Goal: Information Seeking & Learning: Learn about a topic

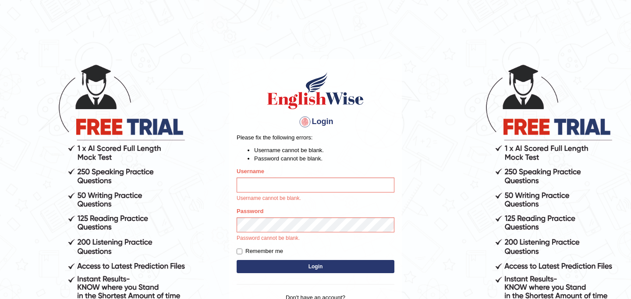
type input "najakter"
click at [309, 267] on button "Login" at bounding box center [316, 266] width 158 height 13
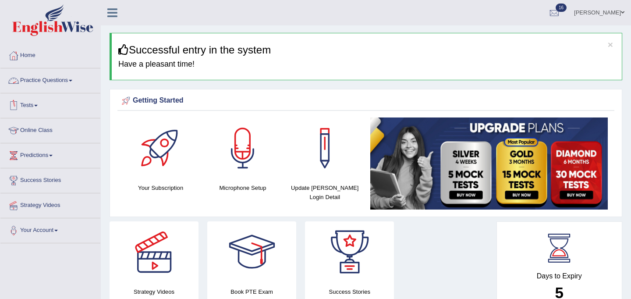
click at [58, 82] on link "Practice Questions" at bounding box center [50, 79] width 100 height 22
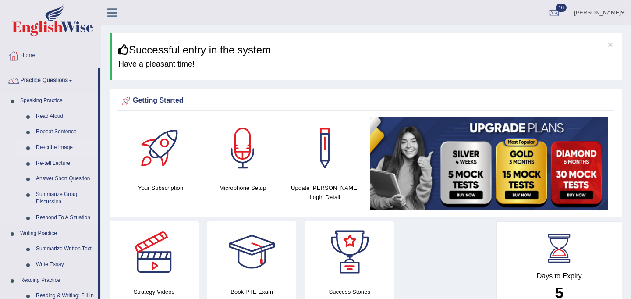
click at [58, 147] on link "Describe Image" at bounding box center [65, 148] width 66 height 16
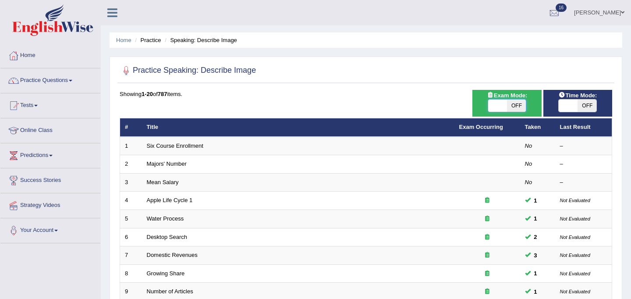
click at [495, 106] on span at bounding box center [497, 105] width 19 height 12
checkbox input "true"
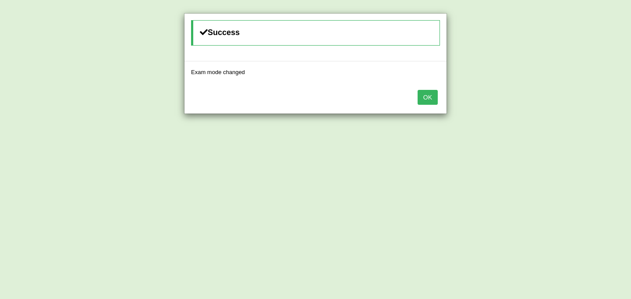
click at [424, 98] on button "OK" at bounding box center [427, 97] width 20 height 15
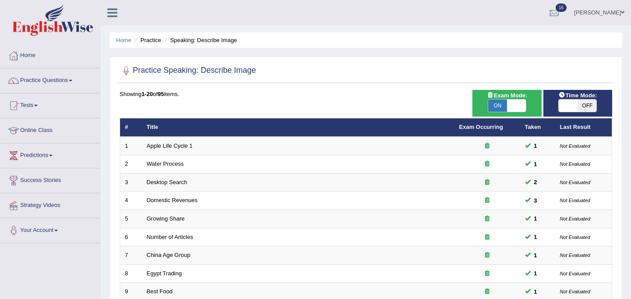
click at [563, 107] on span at bounding box center [567, 105] width 19 height 12
checkbox input "true"
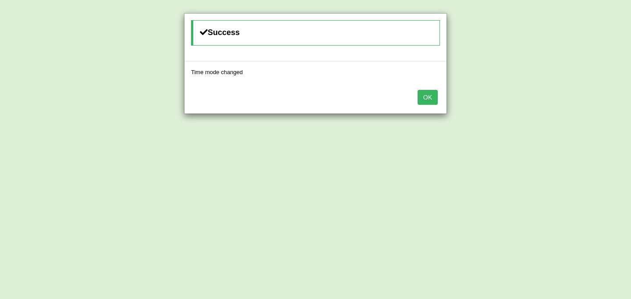
click at [428, 100] on button "OK" at bounding box center [427, 97] width 20 height 15
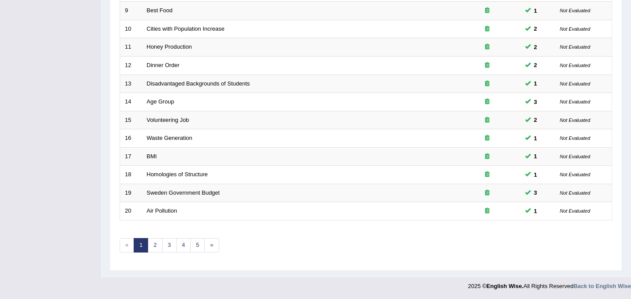
scroll to position [281, 0]
click at [155, 245] on link "2" at bounding box center [155, 244] width 14 height 14
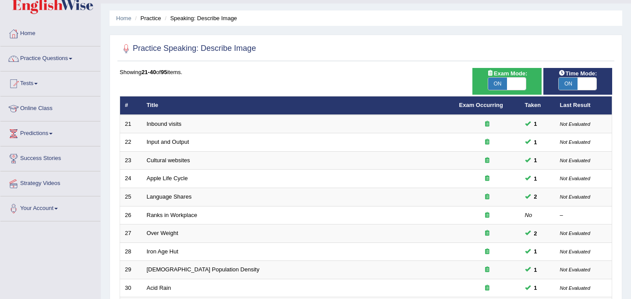
scroll to position [24, 0]
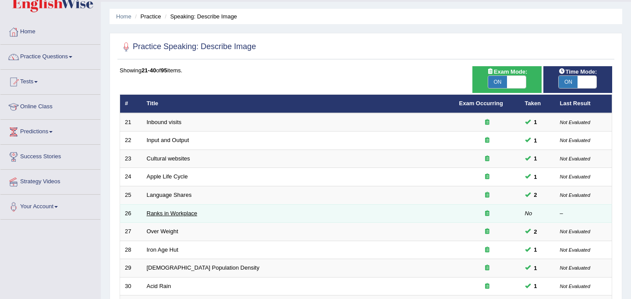
click at [184, 212] on link "Ranks in Workplace" at bounding box center [172, 213] width 50 height 7
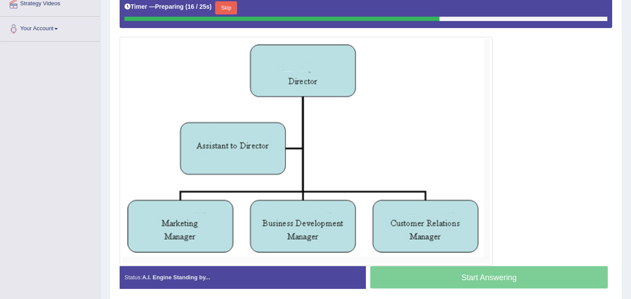
scroll to position [198, 0]
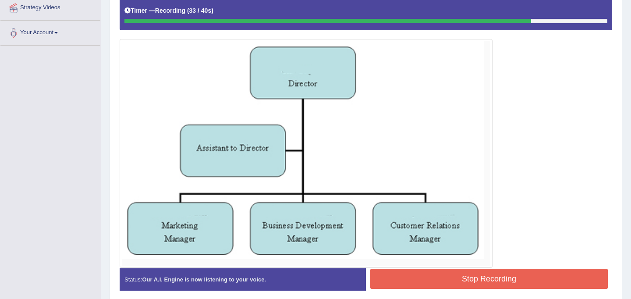
click at [477, 281] on button "Stop Recording" at bounding box center [488, 279] width 237 height 20
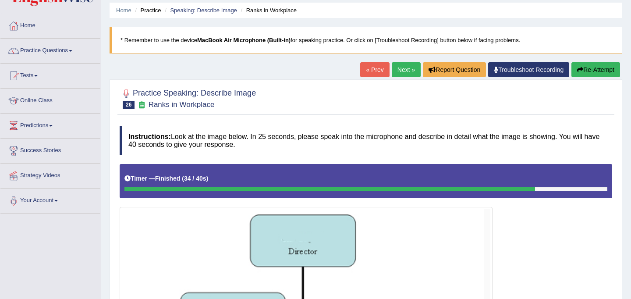
scroll to position [26, 0]
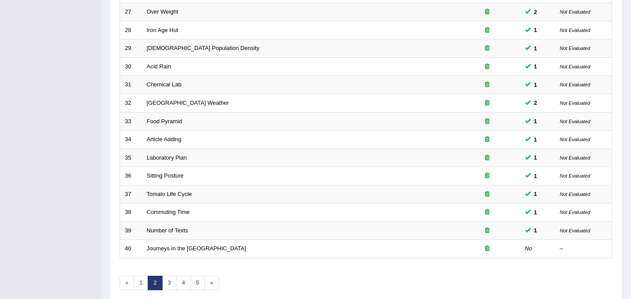
scroll to position [263, 0]
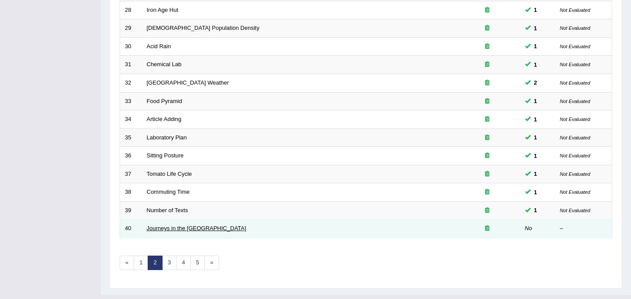
click at [167, 228] on link "Journeys in the UK" at bounding box center [196, 228] width 99 height 7
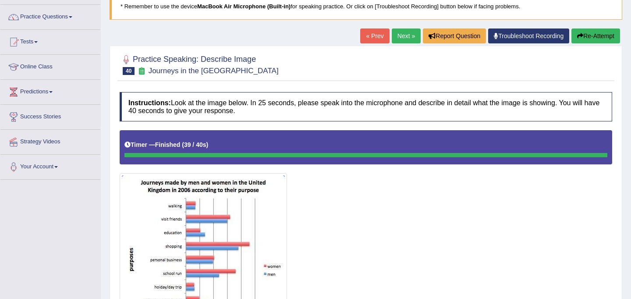
scroll to position [19, 0]
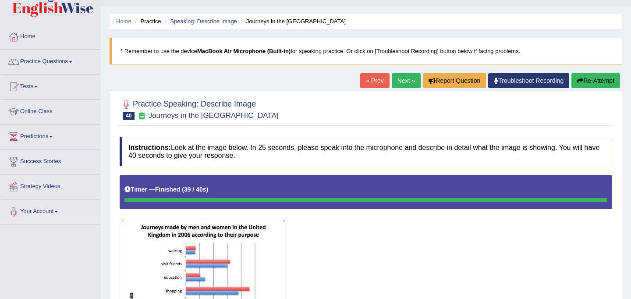
click at [601, 81] on button "Re-Attempt" at bounding box center [595, 80] width 49 height 15
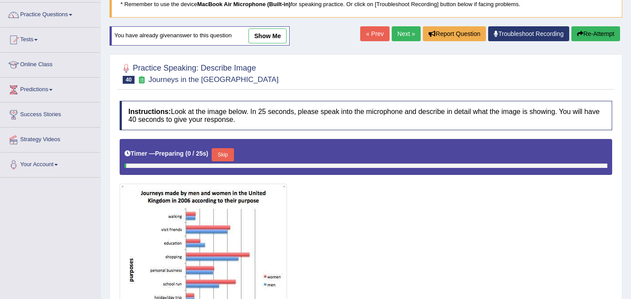
scroll to position [98, 0]
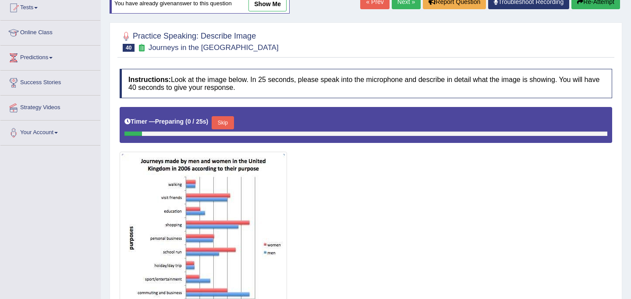
click at [228, 124] on button "Skip" at bounding box center [223, 122] width 22 height 13
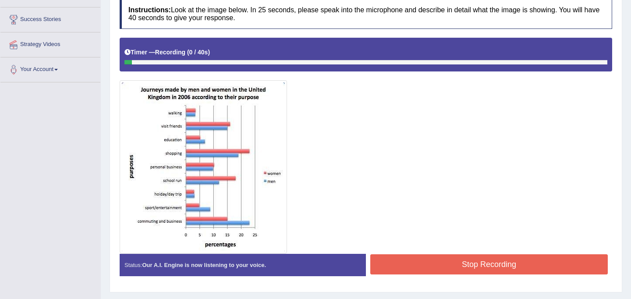
scroll to position [162, 0]
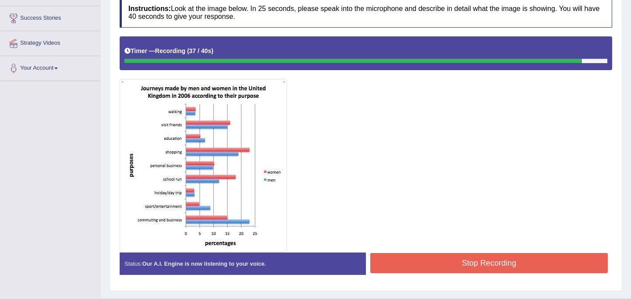
click at [456, 258] on button "Stop Recording" at bounding box center [488, 263] width 237 height 20
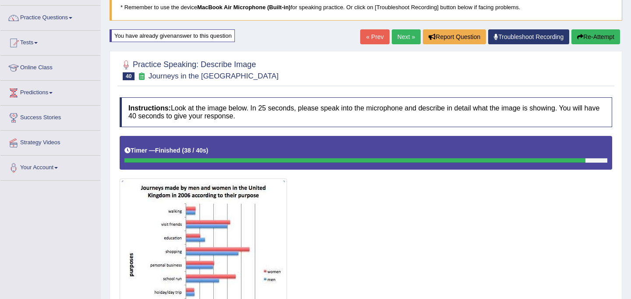
scroll to position [58, 0]
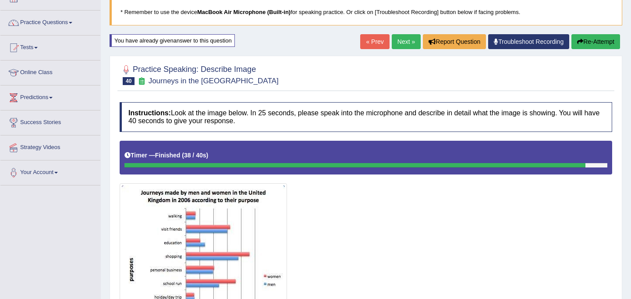
click at [397, 42] on link "Next »" at bounding box center [406, 41] width 29 height 15
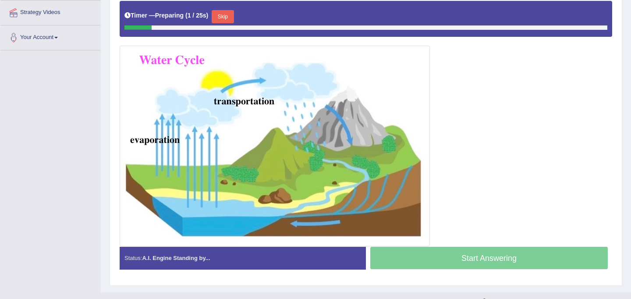
scroll to position [194, 0]
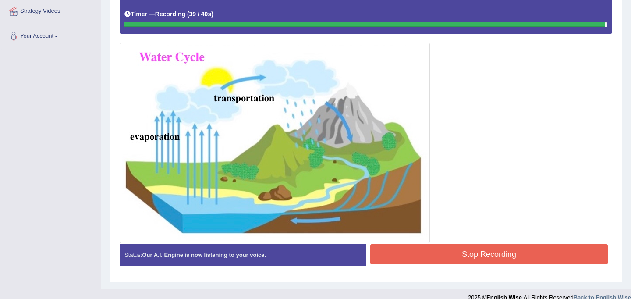
click at [455, 257] on button "Stop Recording" at bounding box center [488, 254] width 237 height 20
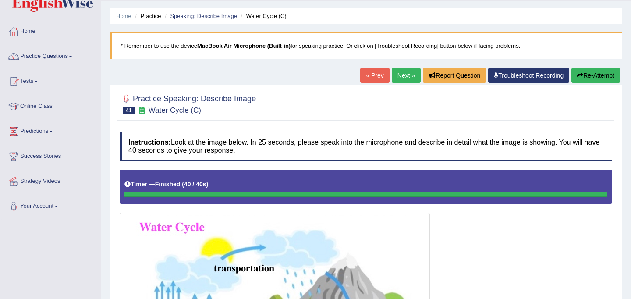
scroll to position [23, 0]
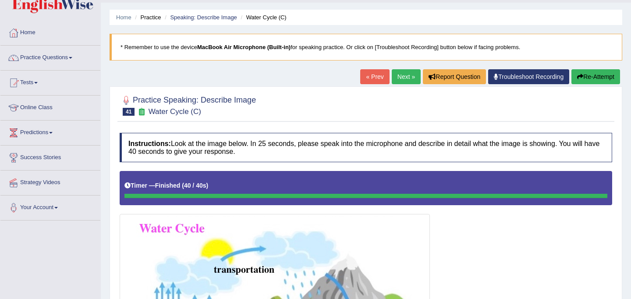
click at [402, 78] on link "Next »" at bounding box center [406, 76] width 29 height 15
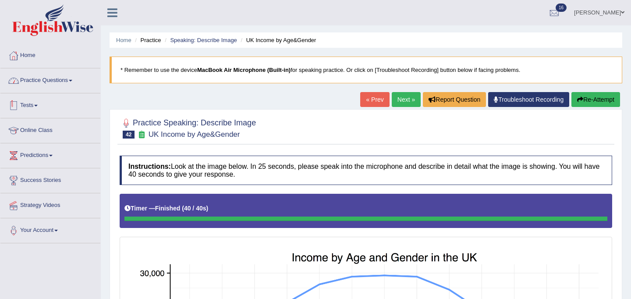
click at [46, 80] on link "Practice Questions" at bounding box center [50, 79] width 100 height 22
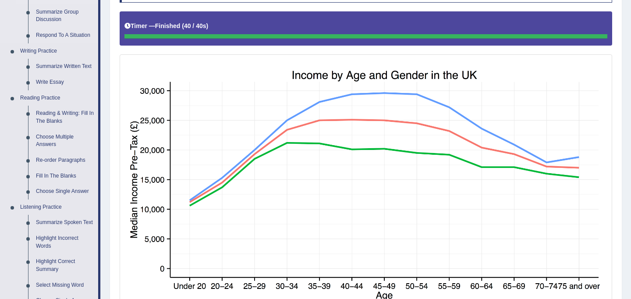
scroll to position [185, 0]
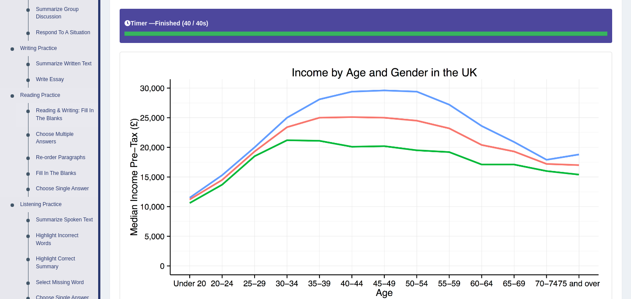
click at [60, 117] on link "Reading & Writing: Fill In The Blanks" at bounding box center [65, 114] width 66 height 23
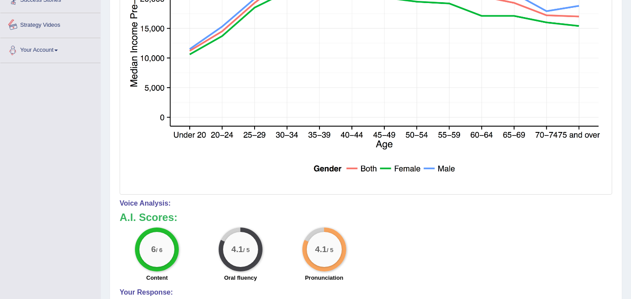
scroll to position [474, 0]
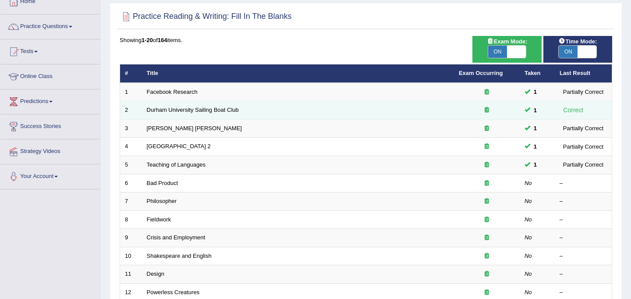
scroll to position [55, 0]
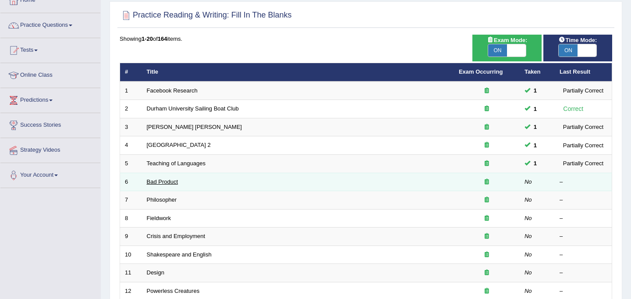
click at [160, 180] on link "Bad Product" at bounding box center [163, 181] width 32 height 7
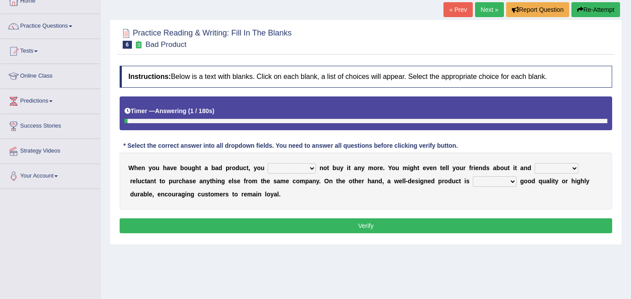
scroll to position [55, 0]
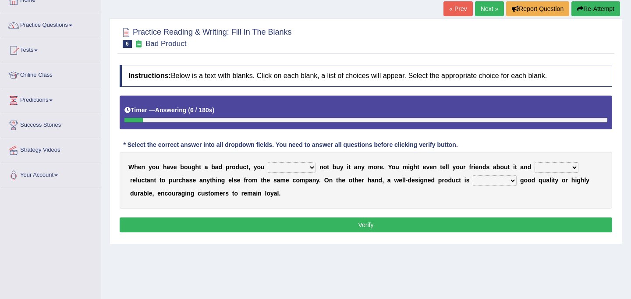
click at [304, 169] on select "would have should have should" at bounding box center [292, 167] width 48 height 11
select select "would"
click at [311, 168] on select "would have should have should" at bounding box center [292, 167] width 48 height 11
click at [557, 171] on select "is are be being" at bounding box center [556, 167] width 44 height 11
select select "be"
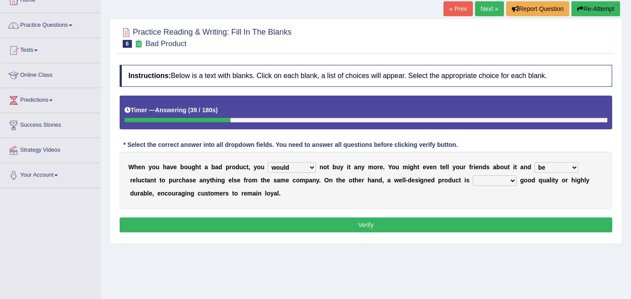
click at [571, 166] on select "is are be being" at bounding box center [556, 167] width 44 height 11
click at [509, 182] on select "both also neither either" at bounding box center [495, 180] width 44 height 11
select select "either"
click at [512, 181] on select "both also neither either" at bounding box center [495, 180] width 44 height 11
click at [365, 225] on button "Verify" at bounding box center [366, 224] width 492 height 15
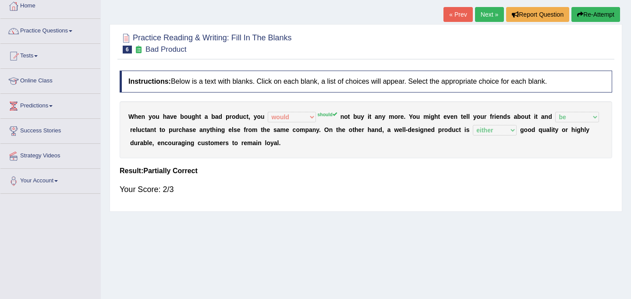
scroll to position [44, 0]
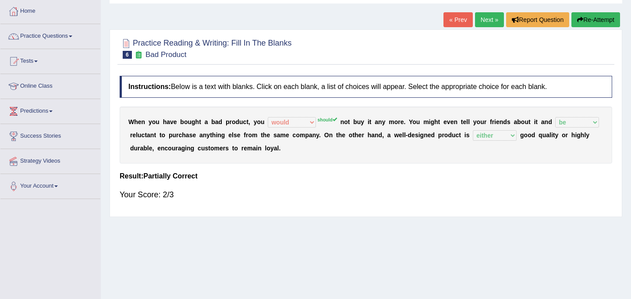
click at [483, 19] on link "Next »" at bounding box center [489, 19] width 29 height 15
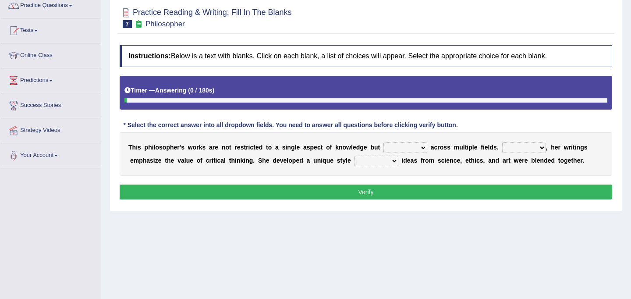
scroll to position [82, 0]
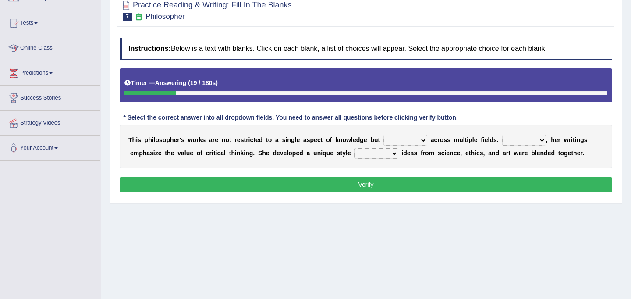
click at [416, 142] on select "constrain contain assemble extend" at bounding box center [405, 140] width 44 height 11
select select "extend"
click at [530, 141] on select "Rather So Moreover Likely" at bounding box center [524, 140] width 44 height 11
select select "Moreover"
click at [389, 154] on select "in that that which in which" at bounding box center [376, 153] width 44 height 11
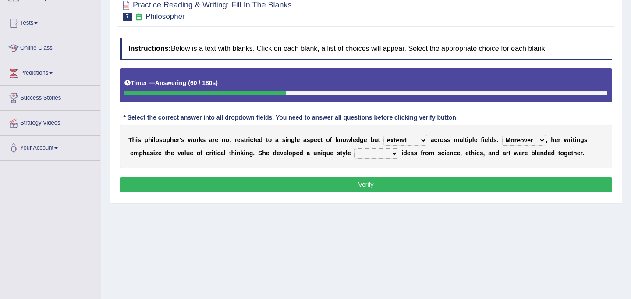
select select "in which"
click at [378, 187] on button "Verify" at bounding box center [366, 184] width 492 height 15
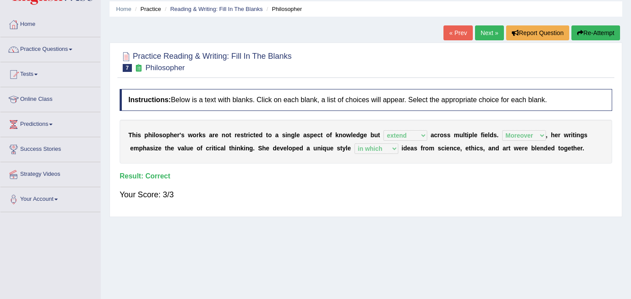
scroll to position [0, 0]
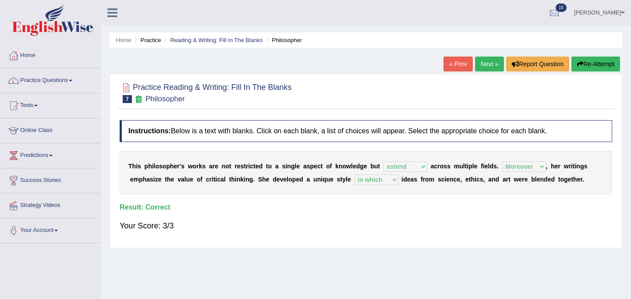
click at [488, 65] on link "Next »" at bounding box center [489, 64] width 29 height 15
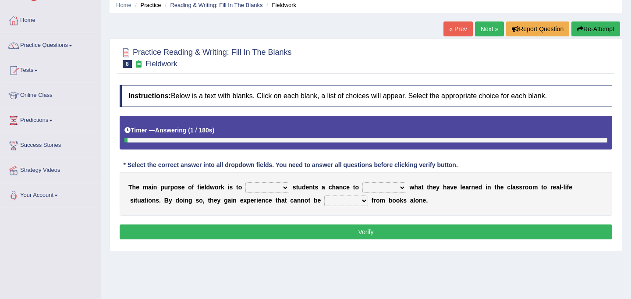
scroll to position [40, 0]
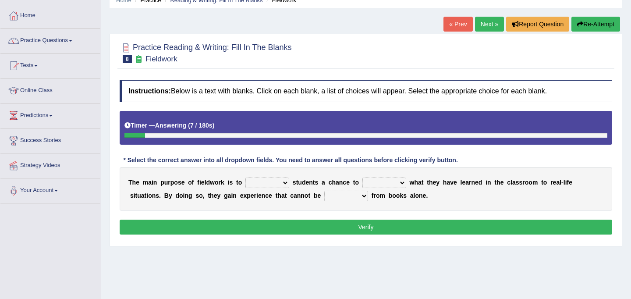
click at [284, 184] on select "resemble stow rave offer" at bounding box center [267, 182] width 44 height 11
select select "offer"
click at [388, 183] on select "compare align apply dismount" at bounding box center [384, 182] width 44 height 11
select select "apply"
click at [348, 198] on select "originated prepared obtained touted" at bounding box center [346, 196] width 44 height 11
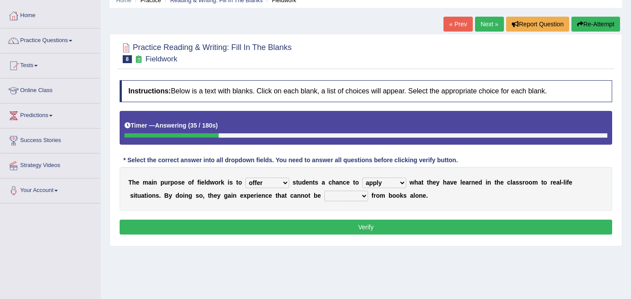
select select "obtained"
click at [352, 229] on button "Verify" at bounding box center [366, 226] width 492 height 15
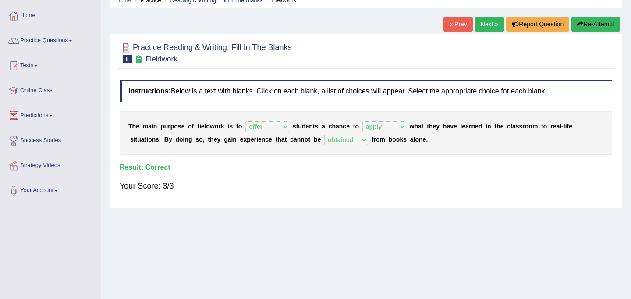
click at [486, 22] on link "Next »" at bounding box center [489, 24] width 29 height 15
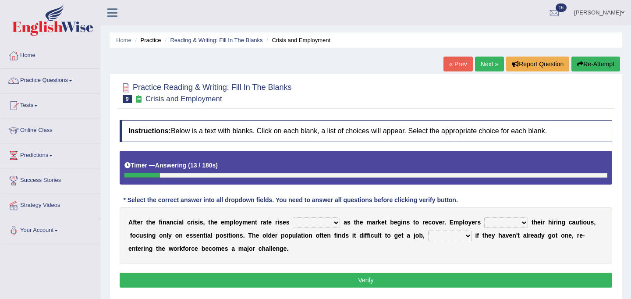
click at [327, 226] on select "normally conversely strenuously sharply" at bounding box center [316, 222] width 47 height 11
click at [327, 222] on select "normally conversely strenuously sharply" at bounding box center [316, 222] width 47 height 11
select select "sharply"
click at [505, 223] on select "keeping kept keep are kept" at bounding box center [506, 222] width 44 height 11
select select "keep"
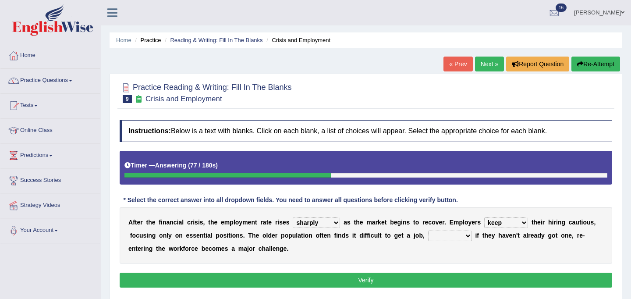
click at [456, 236] on select "although while then because" at bounding box center [450, 235] width 44 height 11
select select "although"
click at [379, 282] on button "Verify" at bounding box center [366, 279] width 492 height 15
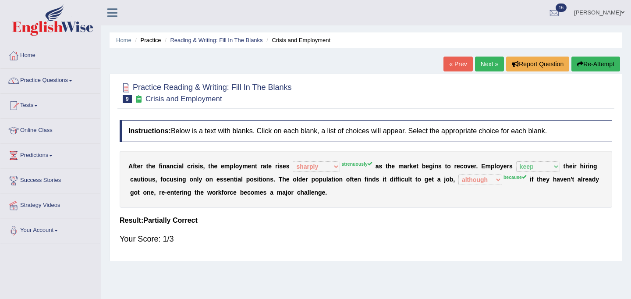
click at [486, 65] on link "Next »" at bounding box center [489, 64] width 29 height 15
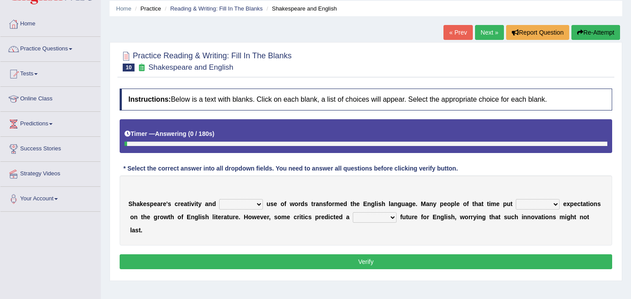
scroll to position [39, 0]
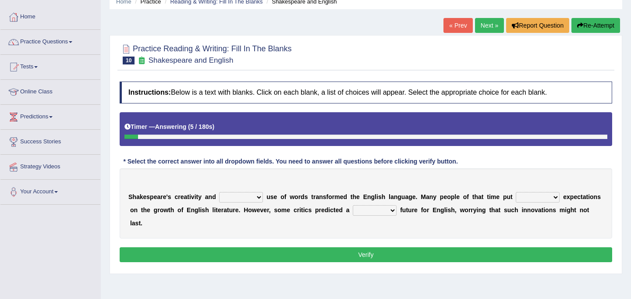
click at [255, 199] on select "idealized intensive fancied inventive" at bounding box center [241, 197] width 44 height 11
select select "intensive"
click at [541, 195] on select "wide much high more" at bounding box center [538, 197] width 44 height 11
select select "high"
click at [375, 211] on select "monetary promising irresistible daunting" at bounding box center [375, 210] width 44 height 11
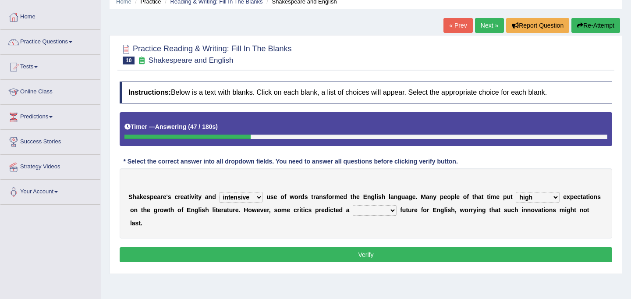
select select "promising"
click at [310, 247] on button "Verify" at bounding box center [366, 254] width 492 height 15
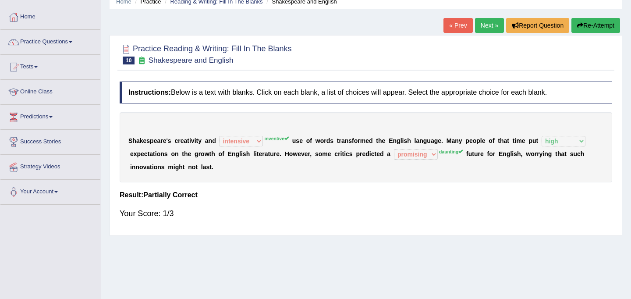
click at [482, 25] on link "Next »" at bounding box center [489, 25] width 29 height 15
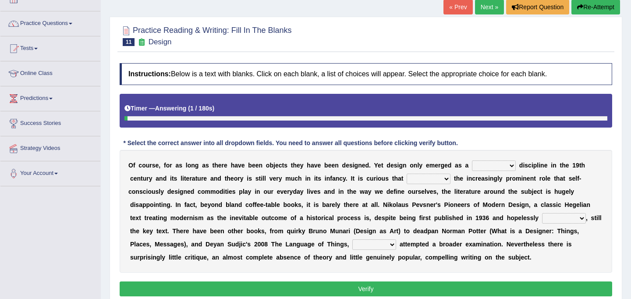
scroll to position [57, 0]
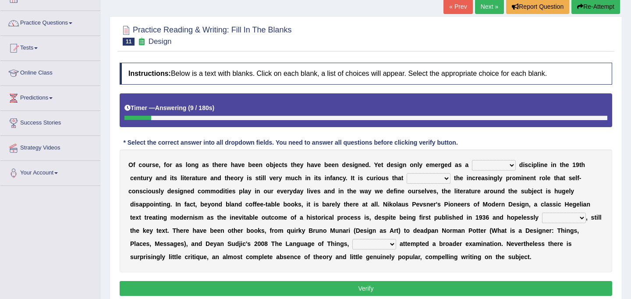
click at [502, 166] on select "bilateral ubiquitous foremost dedicated" at bounding box center [494, 165] width 44 height 11
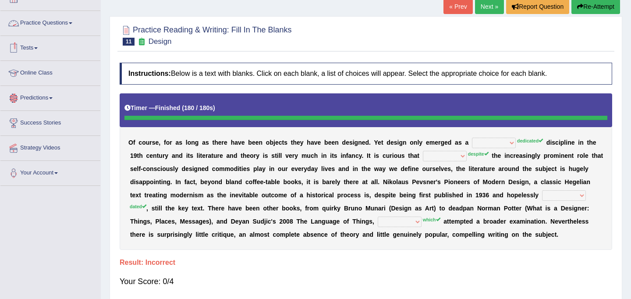
click at [49, 75] on link "Online Class" at bounding box center [50, 72] width 100 height 22
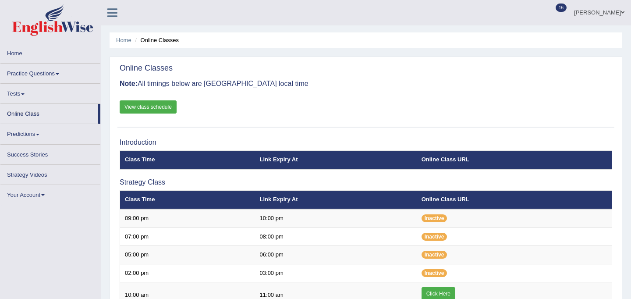
click at [158, 106] on link "View class schedule" at bounding box center [148, 106] width 57 height 13
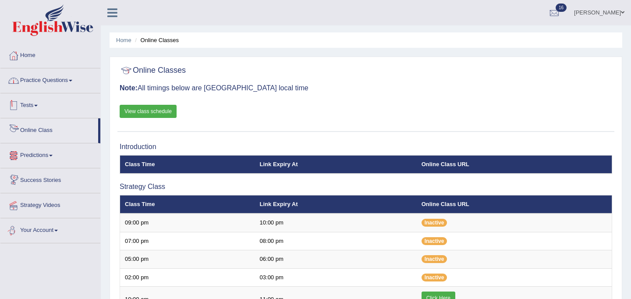
click at [41, 79] on link "Practice Questions" at bounding box center [50, 79] width 100 height 22
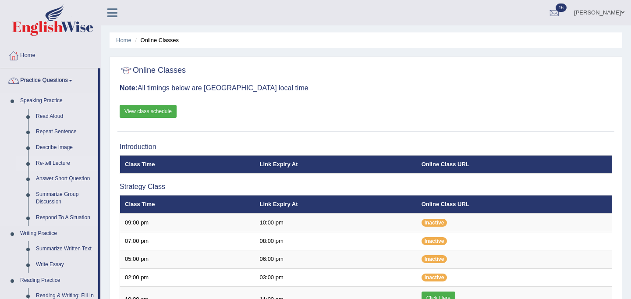
click at [53, 163] on link "Re-tell Lecture" at bounding box center [65, 163] width 66 height 16
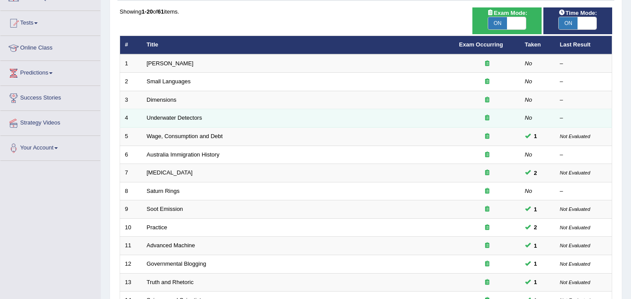
scroll to position [87, 0]
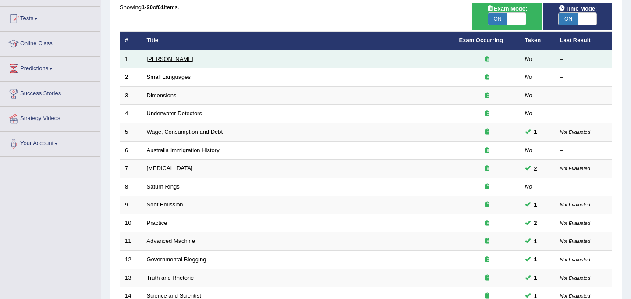
click at [160, 60] on link "Amory Lovins" at bounding box center [170, 59] width 47 height 7
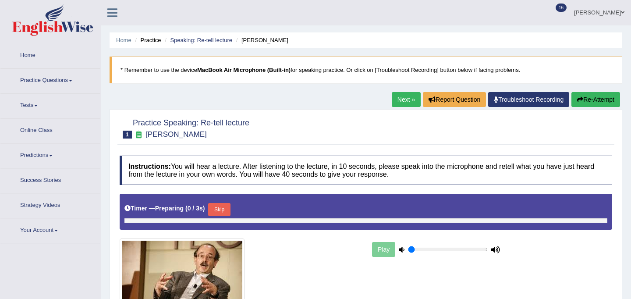
type input "1"
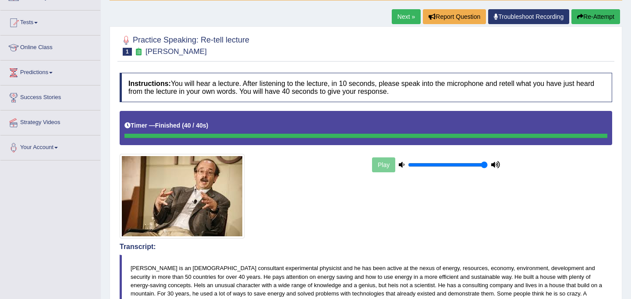
scroll to position [74, 0]
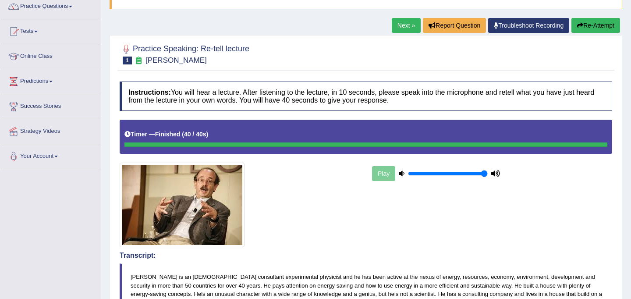
click at [407, 25] on link "Next »" at bounding box center [406, 25] width 29 height 15
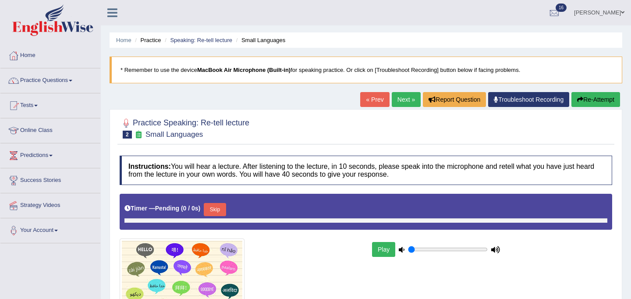
type input "1"
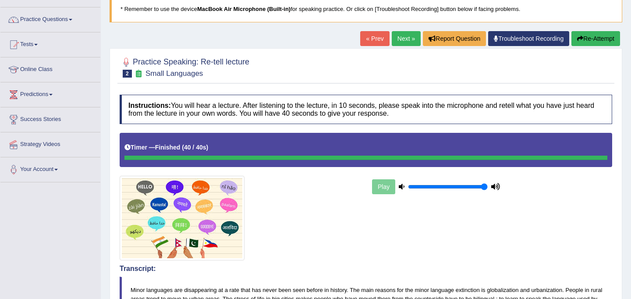
scroll to position [52, 0]
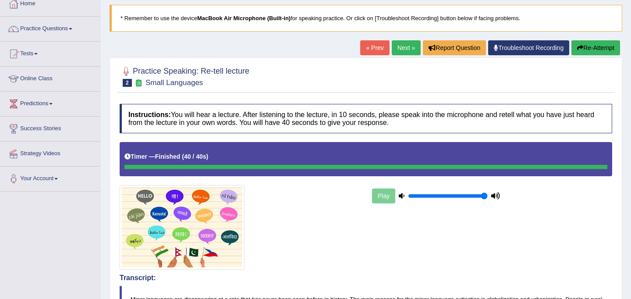
click at [399, 47] on link "Next »" at bounding box center [406, 47] width 29 height 15
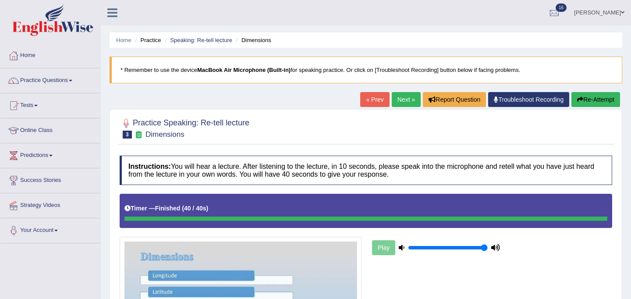
click at [588, 98] on button "Re-Attempt" at bounding box center [595, 99] width 49 height 15
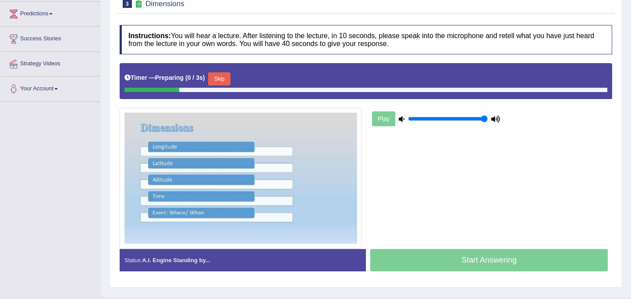
scroll to position [144, 0]
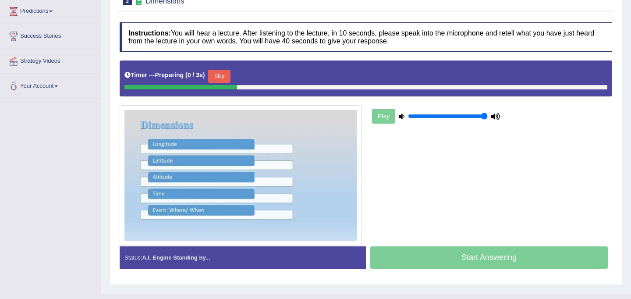
click at [226, 74] on button "Skip" at bounding box center [219, 76] width 22 height 13
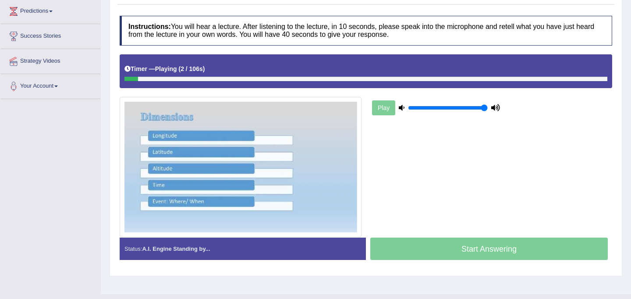
click at [532, 77] on div at bounding box center [365, 79] width 483 height 4
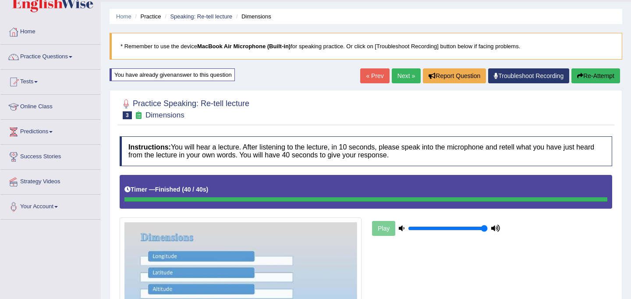
scroll to position [37, 0]
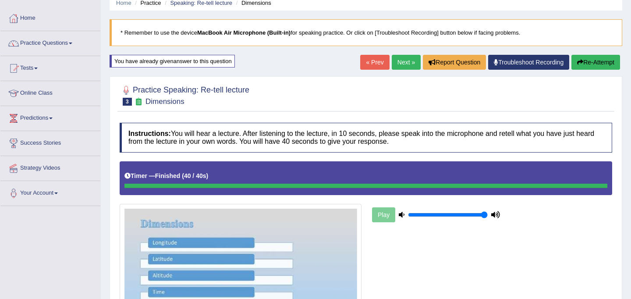
click at [400, 61] on link "Next »" at bounding box center [406, 62] width 29 height 15
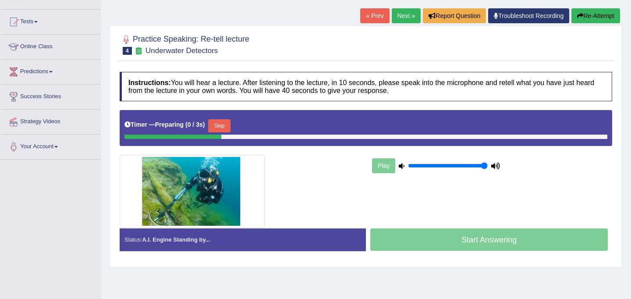
scroll to position [161, 0]
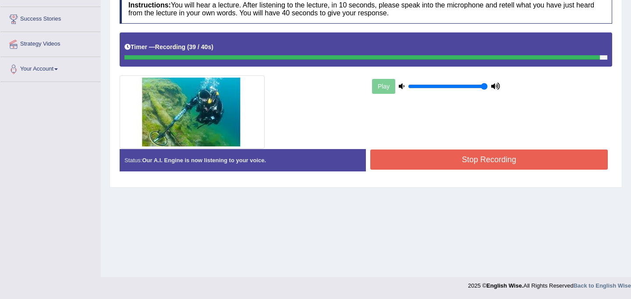
click at [485, 155] on button "Stop Recording" at bounding box center [488, 159] width 237 height 20
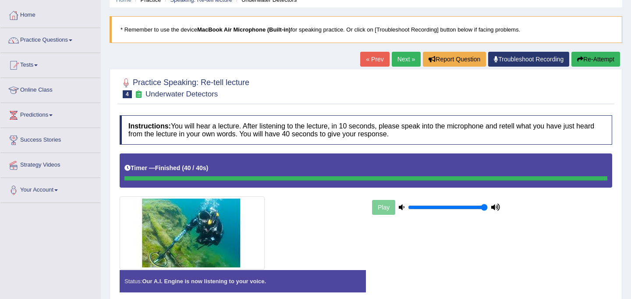
scroll to position [41, 0]
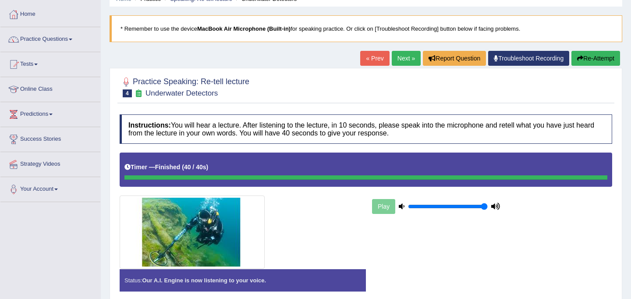
click at [433, 259] on div "Play" at bounding box center [365, 210] width 501 height 116
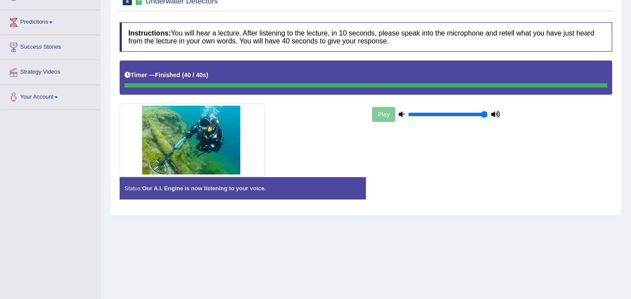
scroll to position [161, 0]
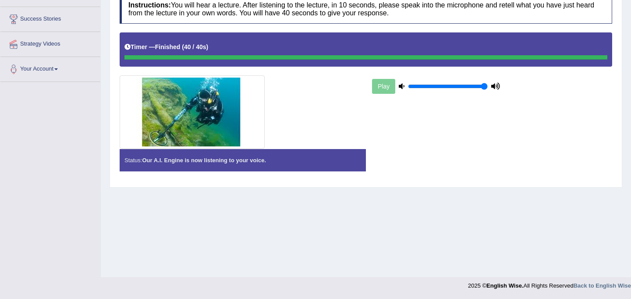
click at [298, 161] on div "Status: Our A.I. Engine is now listening to your voice." at bounding box center [243, 160] width 246 height 22
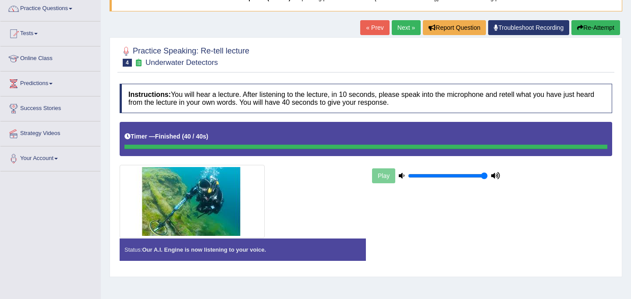
scroll to position [68, 0]
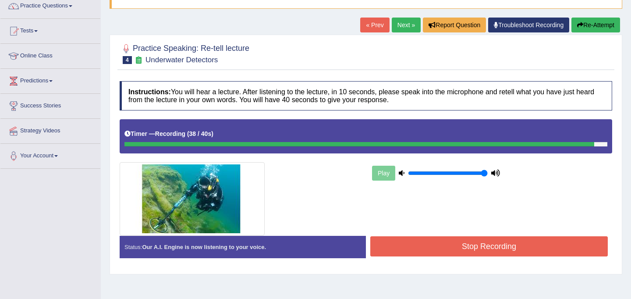
click at [429, 244] on button "Stop Recording" at bounding box center [488, 246] width 237 height 20
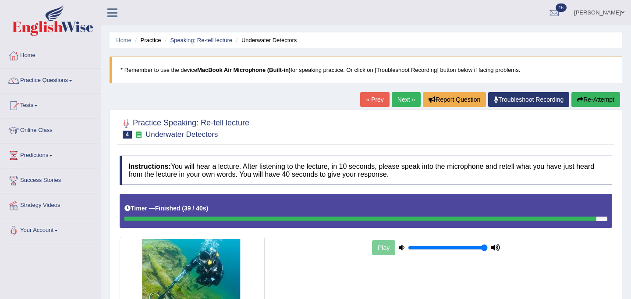
click at [394, 100] on link "Next »" at bounding box center [406, 99] width 29 height 15
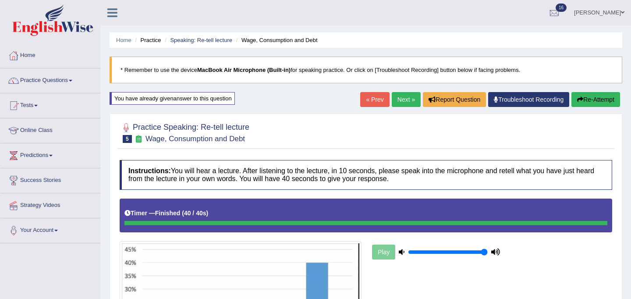
click at [398, 98] on link "Next »" at bounding box center [406, 99] width 29 height 15
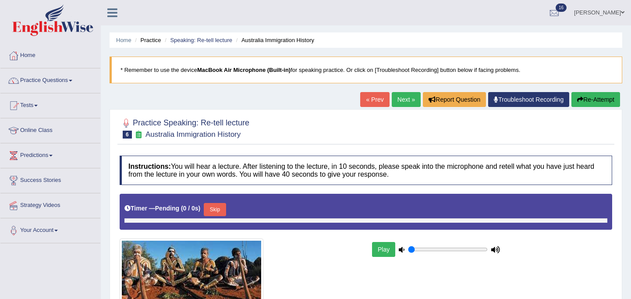
type input "1"
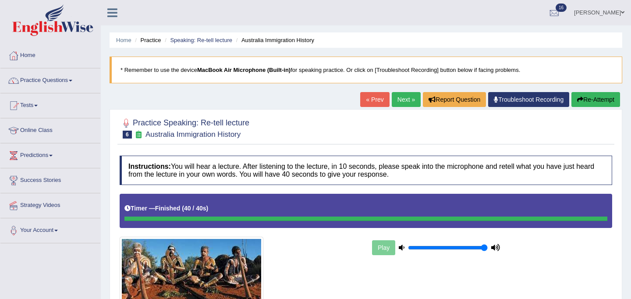
click at [400, 102] on link "Next »" at bounding box center [406, 99] width 29 height 15
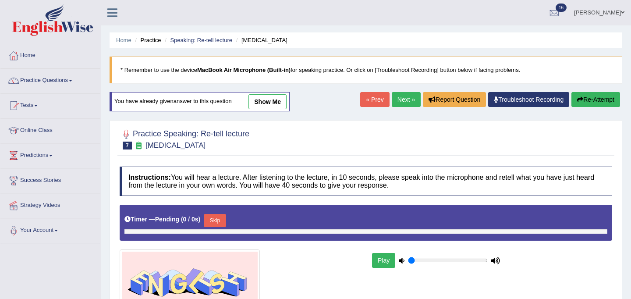
type input "1"
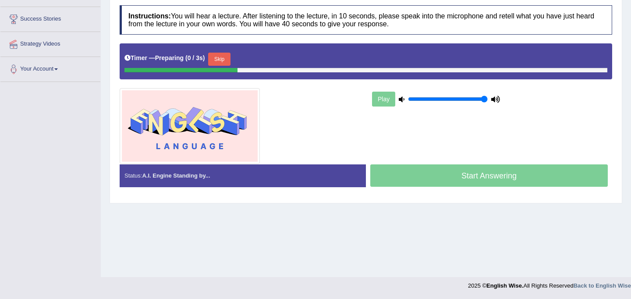
scroll to position [158, 0]
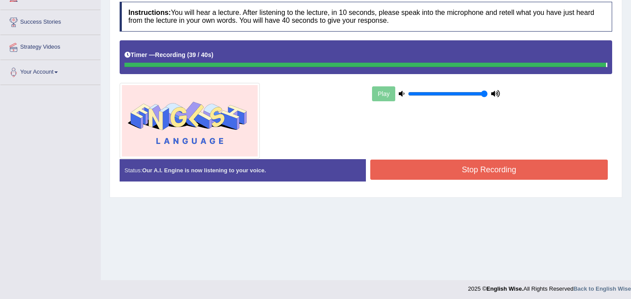
click at [477, 168] on button "Stop Recording" at bounding box center [488, 169] width 237 height 20
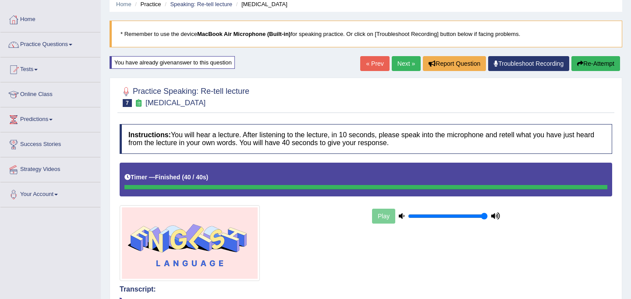
scroll to position [0, 0]
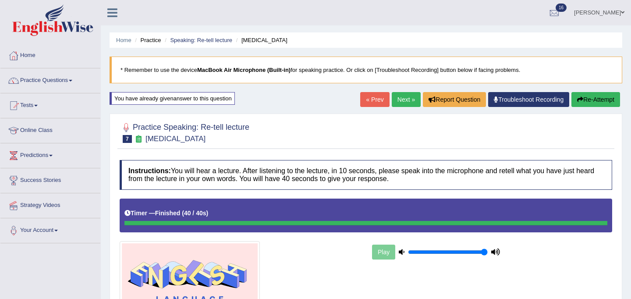
click at [404, 95] on link "Next »" at bounding box center [406, 99] width 29 height 15
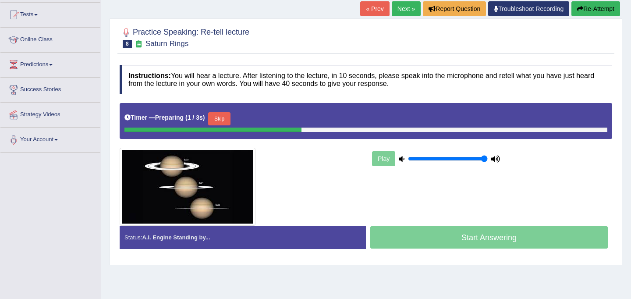
scroll to position [92, 0]
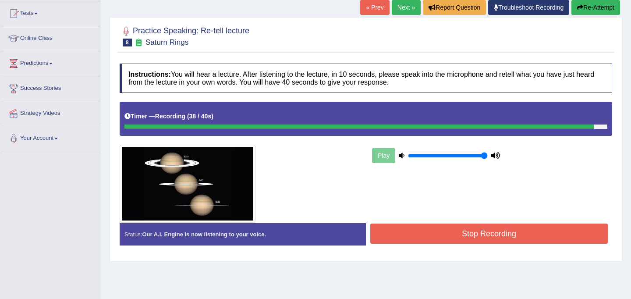
click at [466, 241] on button "Stop Recording" at bounding box center [488, 233] width 237 height 20
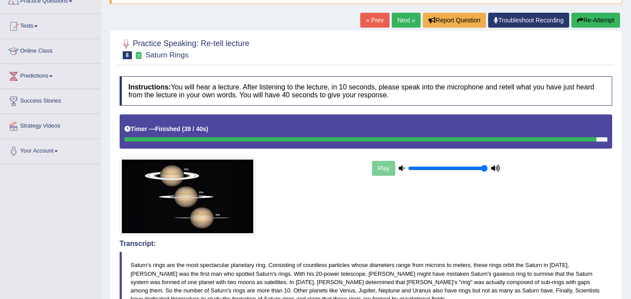
scroll to position [0, 0]
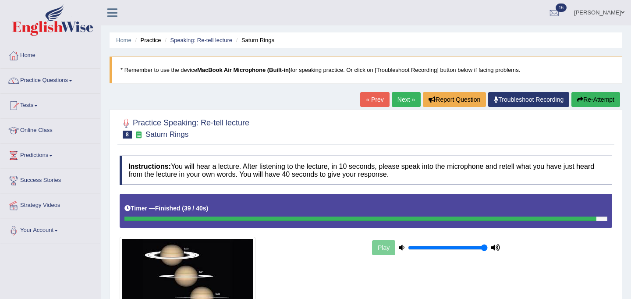
click at [394, 101] on link "Next »" at bounding box center [406, 99] width 29 height 15
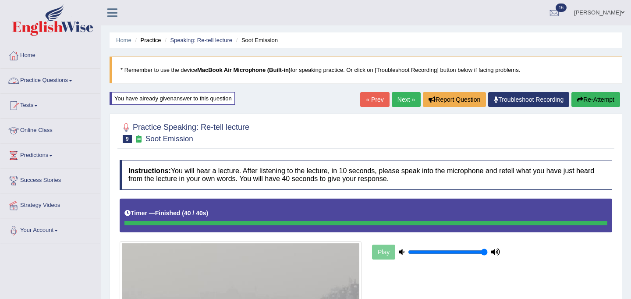
click at [49, 82] on link "Practice Questions" at bounding box center [50, 79] width 100 height 22
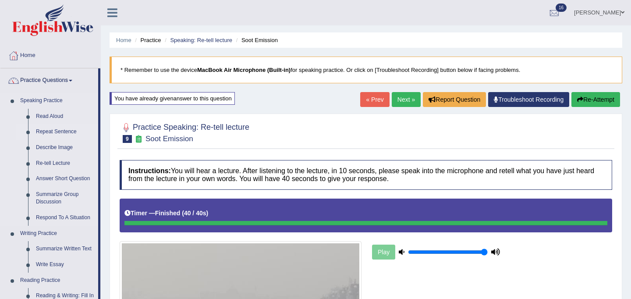
click at [63, 130] on link "Repeat Sentence" at bounding box center [65, 132] width 66 height 16
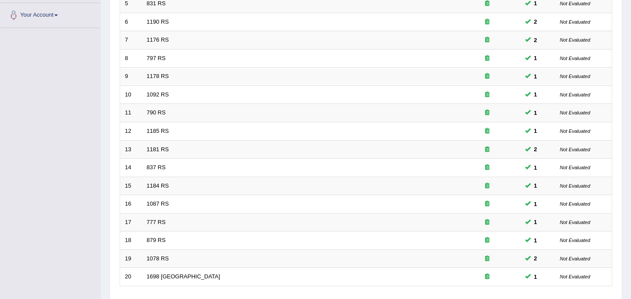
scroll to position [281, 0]
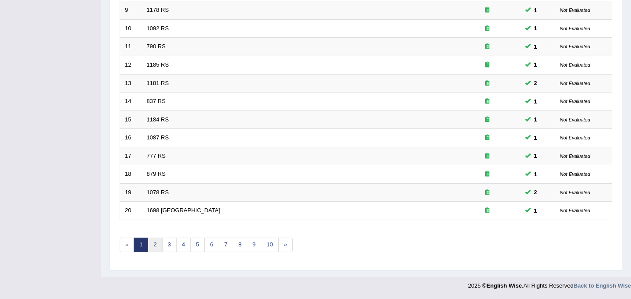
click at [155, 247] on link "2" at bounding box center [155, 244] width 14 height 14
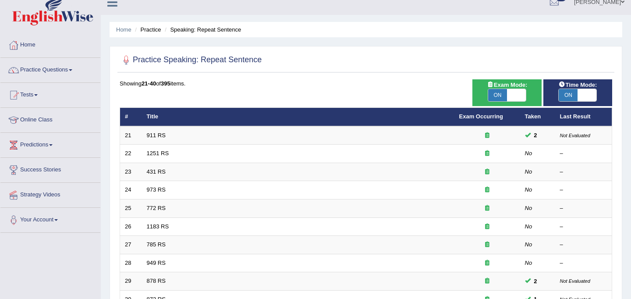
scroll to position [11, 0]
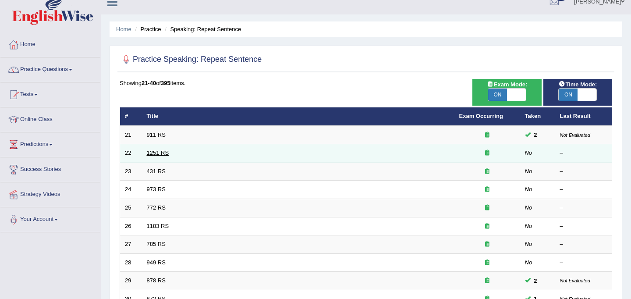
click at [159, 152] on link "1251 RS" at bounding box center [158, 152] width 22 height 7
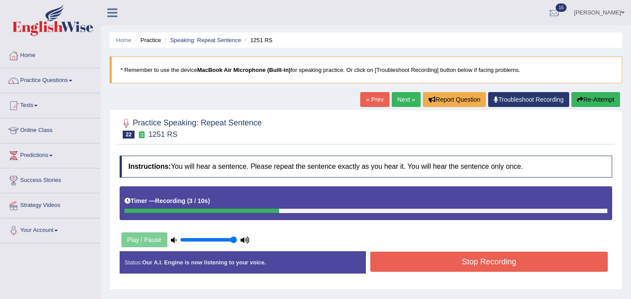
click at [406, 266] on button "Stop Recording" at bounding box center [488, 261] width 237 height 20
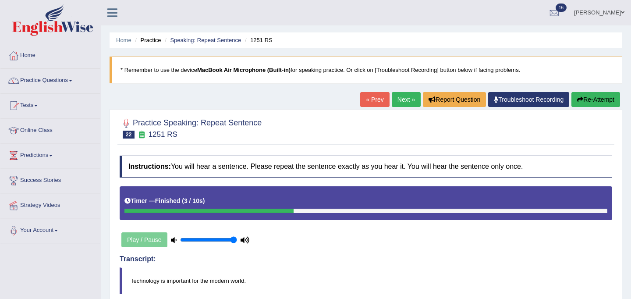
click at [599, 105] on button "Re-Attempt" at bounding box center [595, 99] width 49 height 15
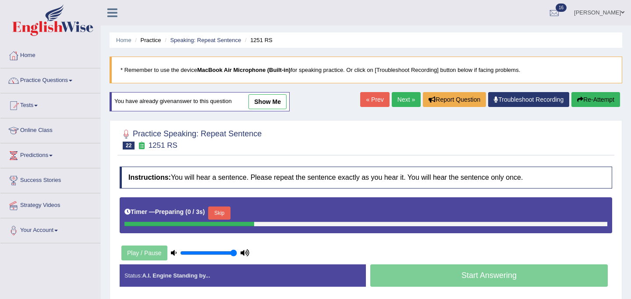
click at [220, 213] on button "Skip" at bounding box center [219, 212] width 22 height 13
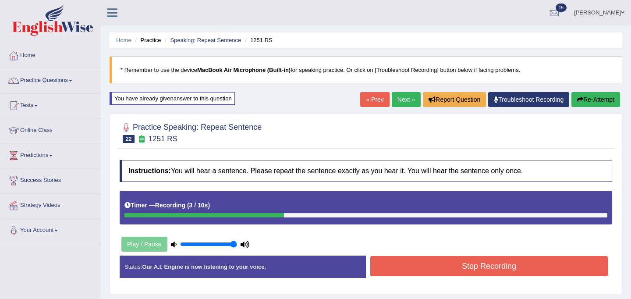
click at [429, 265] on button "Stop Recording" at bounding box center [488, 266] width 237 height 20
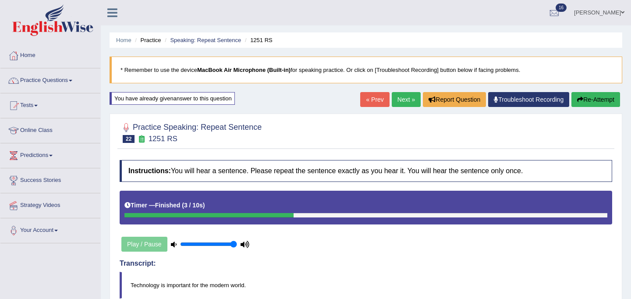
click at [398, 99] on link "Next »" at bounding box center [406, 99] width 29 height 15
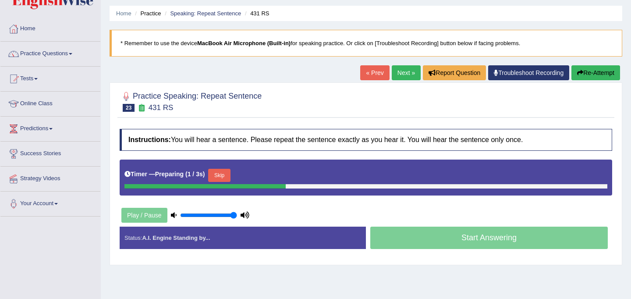
scroll to position [46, 0]
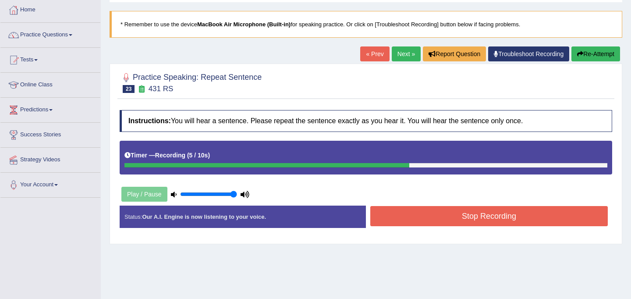
click at [427, 215] on button "Stop Recording" at bounding box center [488, 216] width 237 height 20
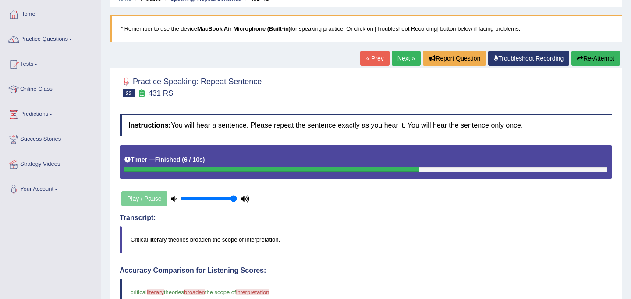
scroll to position [40, 0]
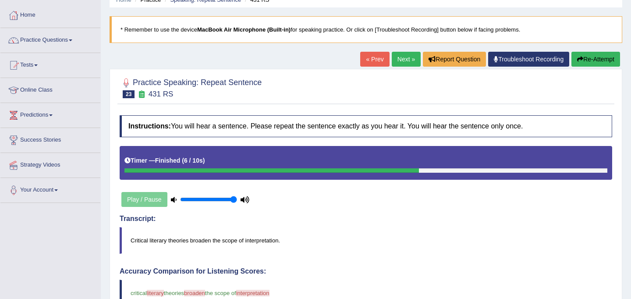
click at [406, 64] on link "Next »" at bounding box center [406, 59] width 29 height 15
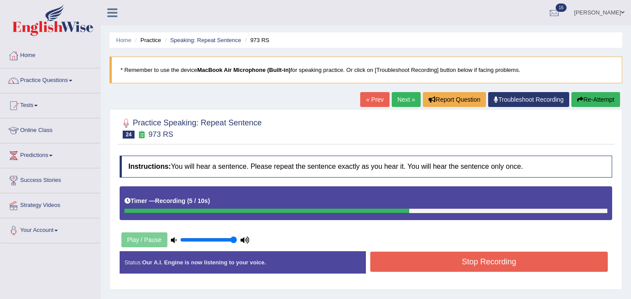
click at [424, 257] on button "Stop Recording" at bounding box center [488, 261] width 237 height 20
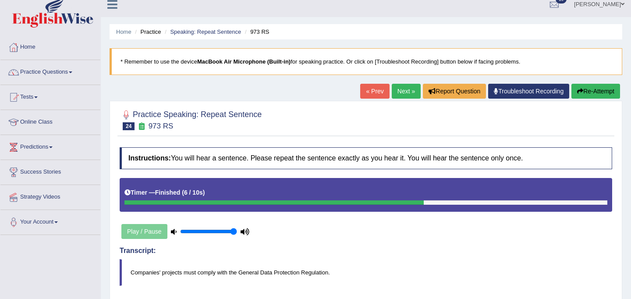
scroll to position [7, 0]
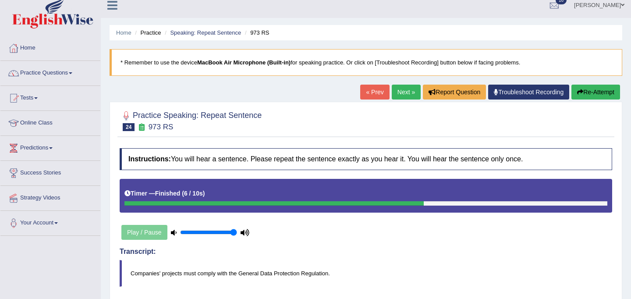
click at [400, 92] on link "Next »" at bounding box center [406, 92] width 29 height 15
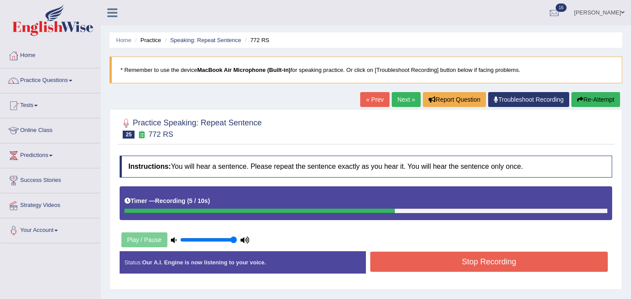
click at [463, 256] on button "Stop Recording" at bounding box center [488, 261] width 237 height 20
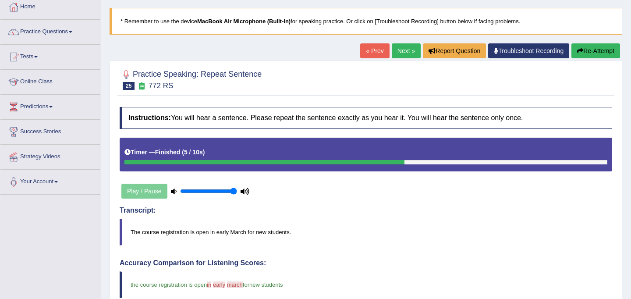
scroll to position [47, 0]
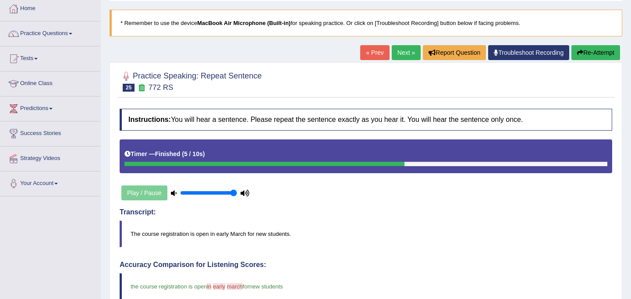
click at [403, 55] on link "Next »" at bounding box center [406, 52] width 29 height 15
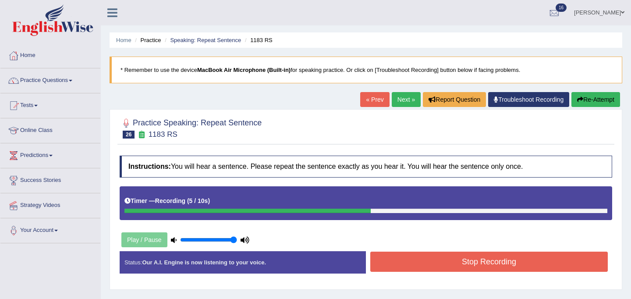
click at [422, 255] on button "Stop Recording" at bounding box center [488, 261] width 237 height 20
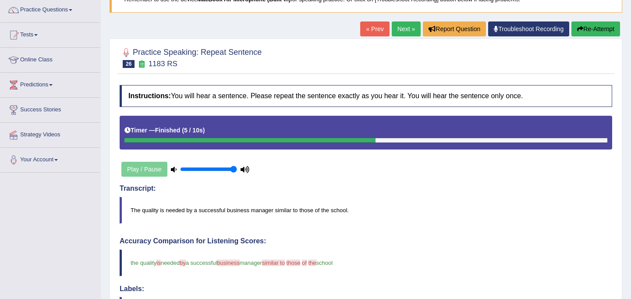
scroll to position [24, 0]
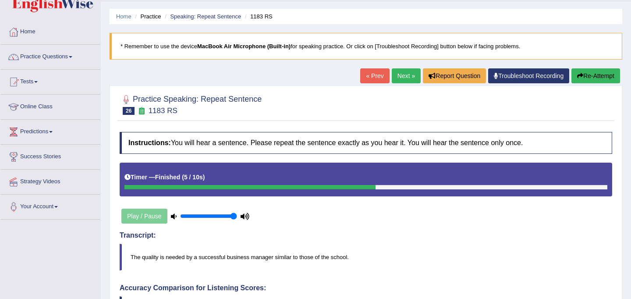
click at [596, 78] on button "Re-Attempt" at bounding box center [595, 75] width 49 height 15
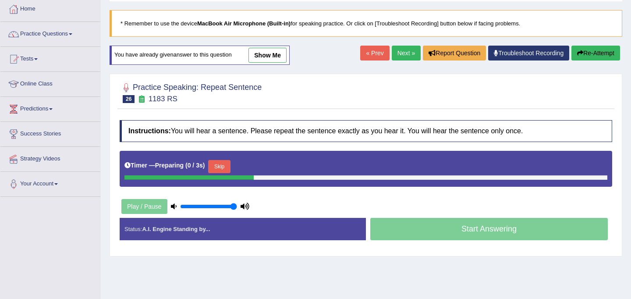
scroll to position [48, 0]
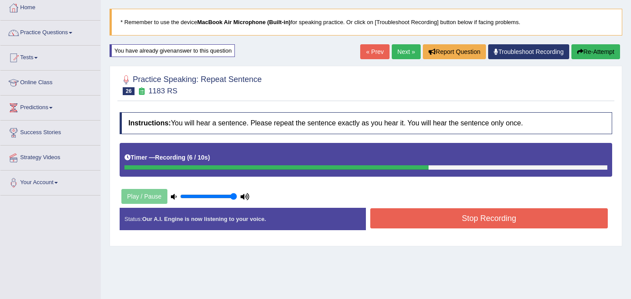
click at [420, 223] on button "Stop Recording" at bounding box center [488, 218] width 237 height 20
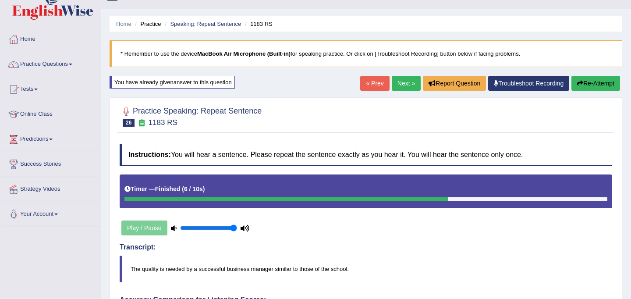
scroll to position [0, 0]
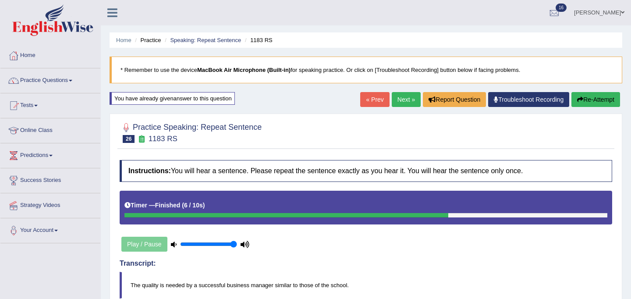
click at [404, 99] on link "Next »" at bounding box center [406, 99] width 29 height 15
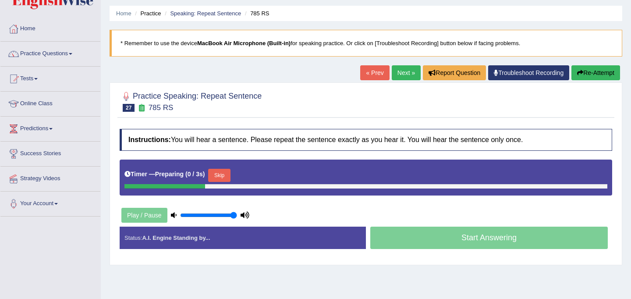
scroll to position [37, 0]
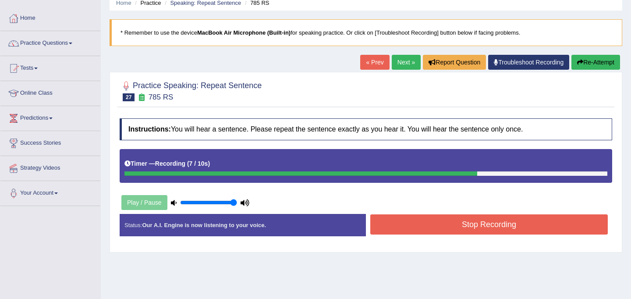
click at [408, 227] on button "Stop Recording" at bounding box center [488, 224] width 237 height 20
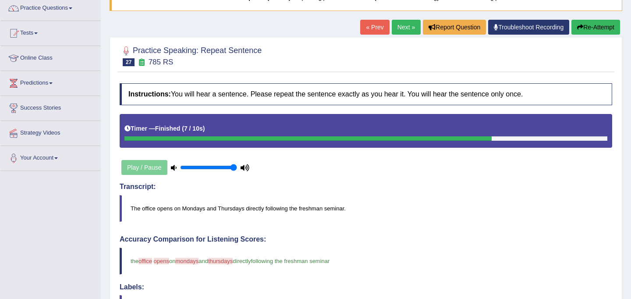
scroll to position [63, 0]
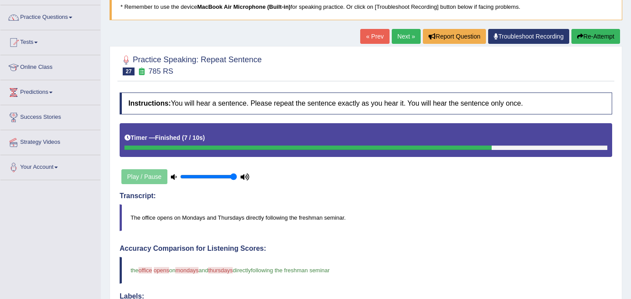
click at [591, 29] on button "Re-Attempt" at bounding box center [595, 36] width 49 height 15
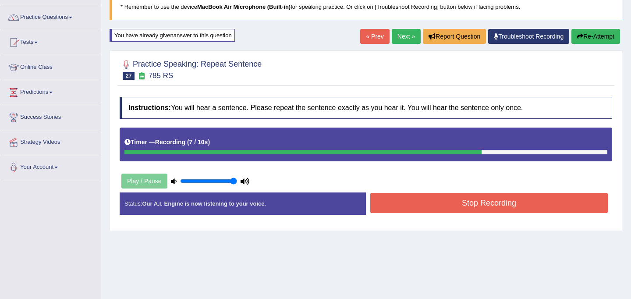
click at [466, 202] on button "Stop Recording" at bounding box center [488, 203] width 237 height 20
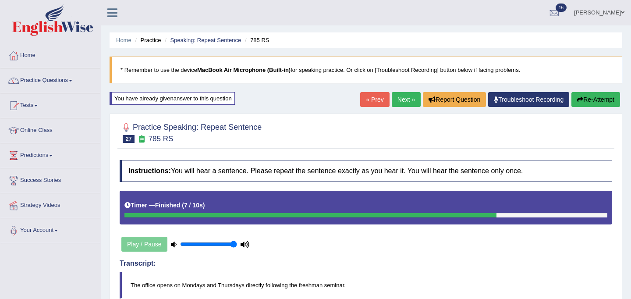
click at [400, 96] on link "Next »" at bounding box center [406, 99] width 29 height 15
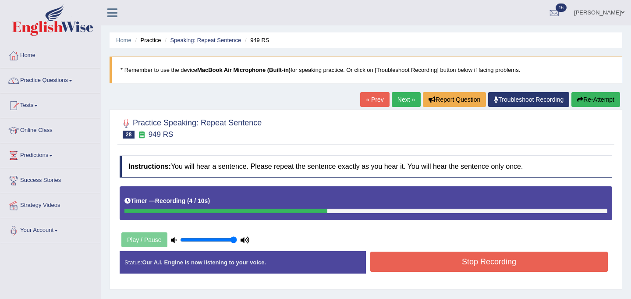
click at [433, 258] on button "Stop Recording" at bounding box center [488, 261] width 237 height 20
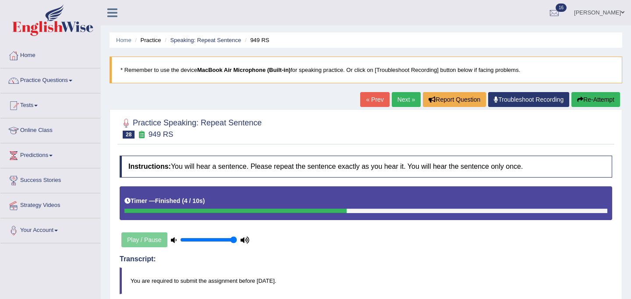
click at [407, 103] on link "Next »" at bounding box center [406, 99] width 29 height 15
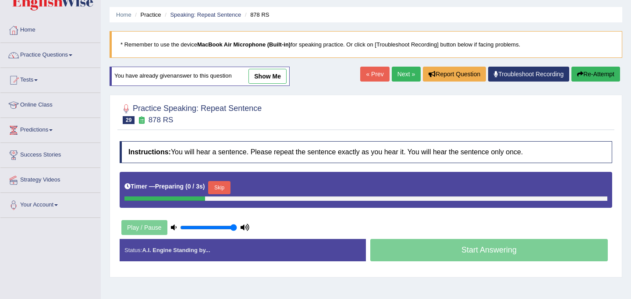
scroll to position [28, 0]
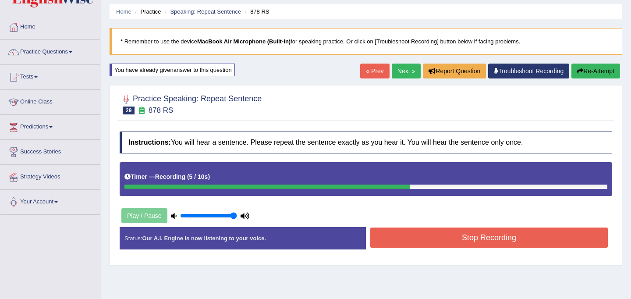
click at [428, 244] on button "Stop Recording" at bounding box center [488, 237] width 237 height 20
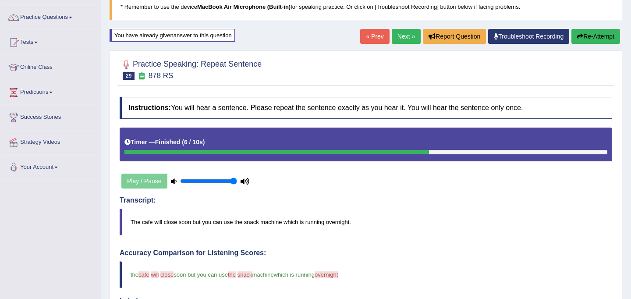
scroll to position [59, 0]
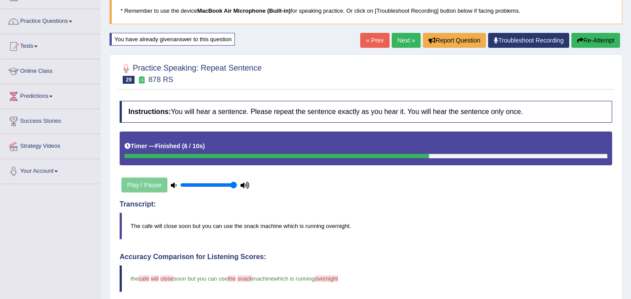
click at [404, 42] on link "Next »" at bounding box center [406, 40] width 29 height 15
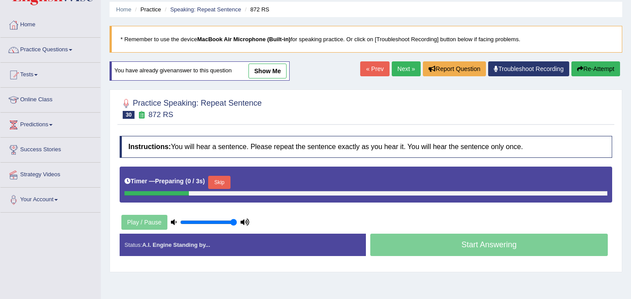
scroll to position [39, 0]
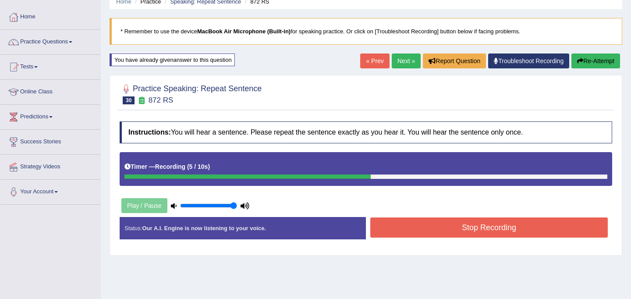
click at [422, 226] on button "Stop Recording" at bounding box center [488, 227] width 237 height 20
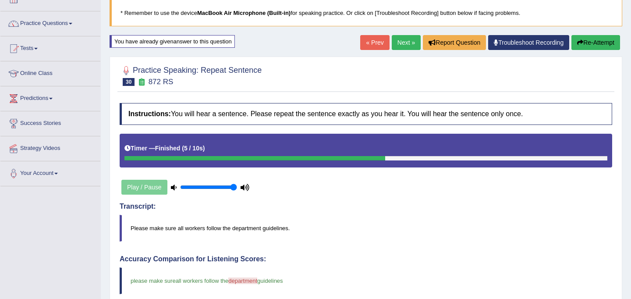
scroll to position [53, 0]
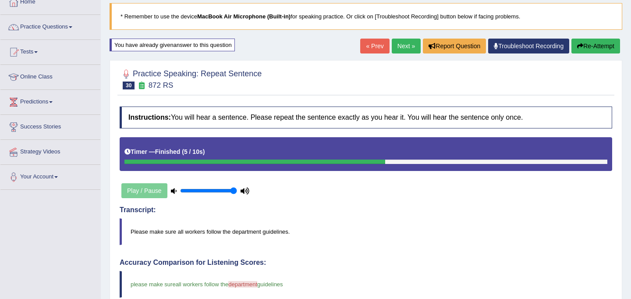
click at [403, 44] on link "Next »" at bounding box center [406, 46] width 29 height 15
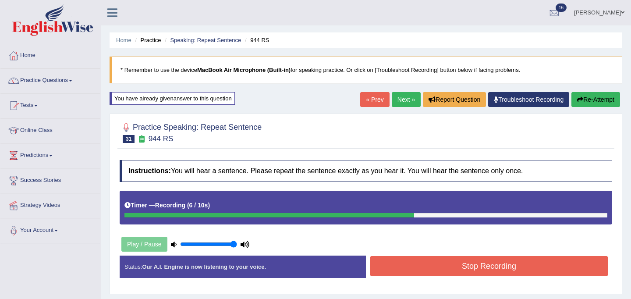
click at [428, 264] on button "Stop Recording" at bounding box center [488, 266] width 237 height 20
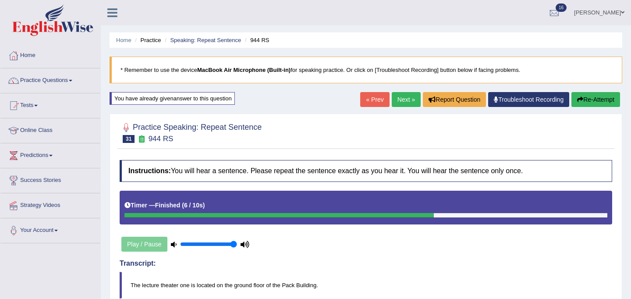
click at [591, 101] on button "Re-Attempt" at bounding box center [595, 99] width 49 height 15
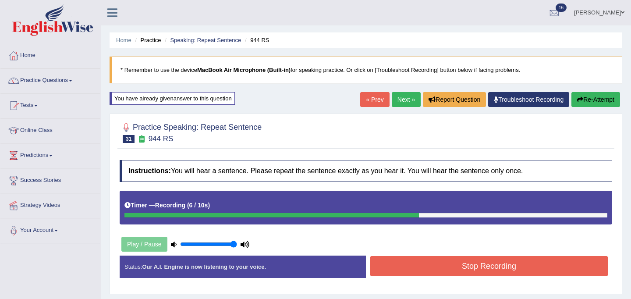
click at [497, 271] on button "Stop Recording" at bounding box center [488, 266] width 237 height 20
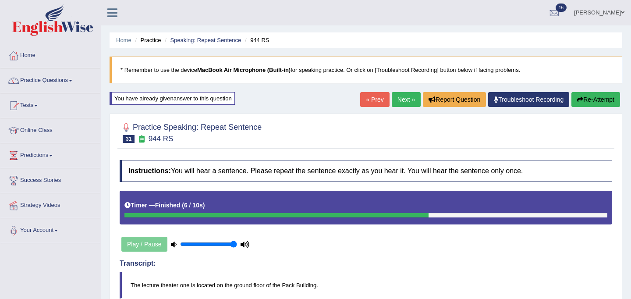
click at [402, 100] on link "Next »" at bounding box center [406, 99] width 29 height 15
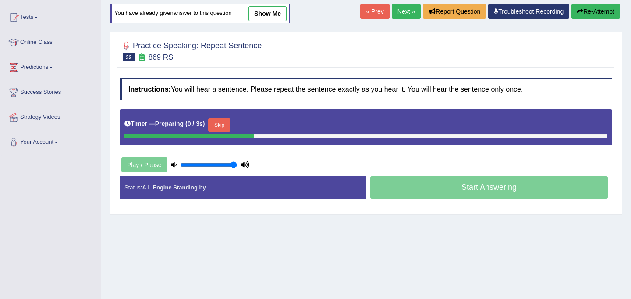
scroll to position [92, 0]
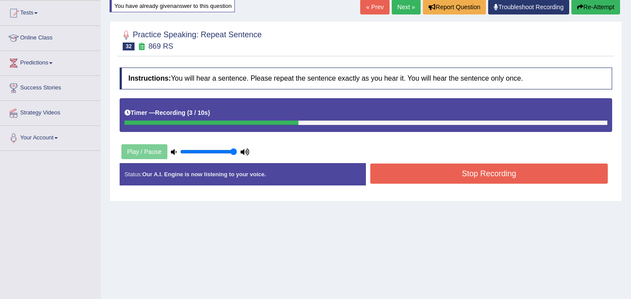
click at [425, 175] on button "Stop Recording" at bounding box center [488, 173] width 237 height 20
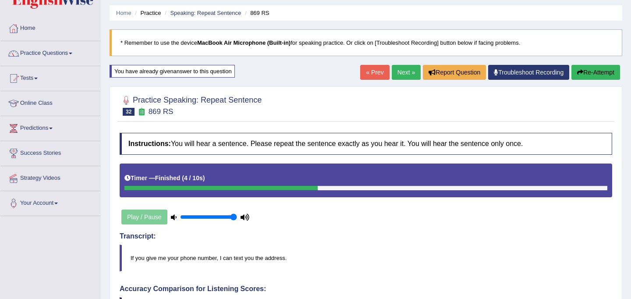
scroll to position [0, 0]
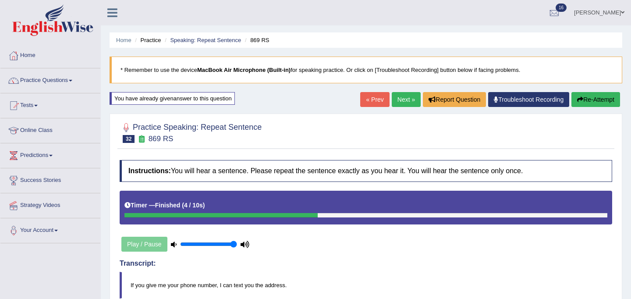
click at [409, 99] on link "Next »" at bounding box center [406, 99] width 29 height 15
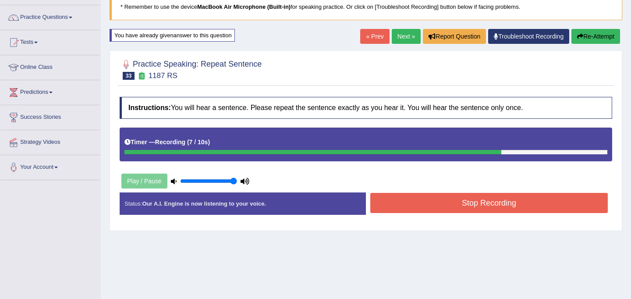
click at [436, 207] on button "Stop Recording" at bounding box center [488, 203] width 237 height 20
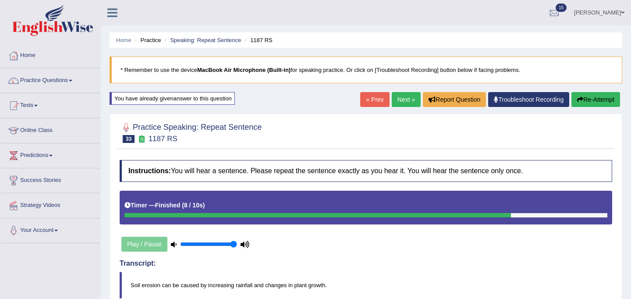
click at [577, 100] on icon "button" at bounding box center [580, 99] width 6 height 6
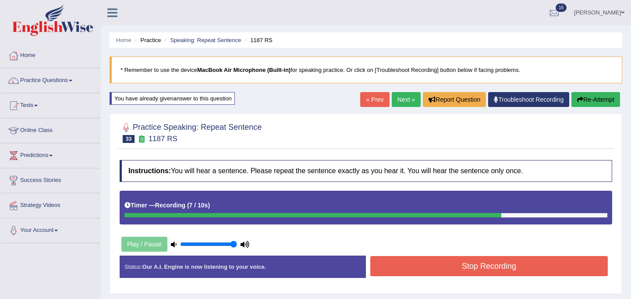
click at [513, 272] on button "Stop Recording" at bounding box center [488, 266] width 237 height 20
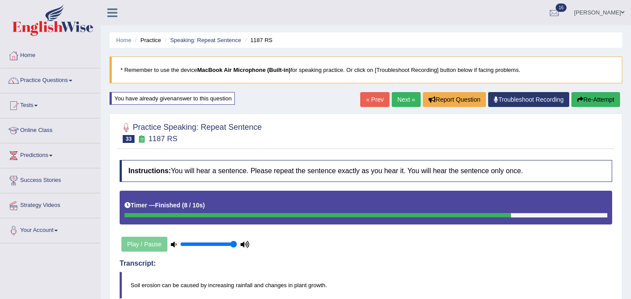
click at [398, 102] on link "Next »" at bounding box center [406, 99] width 29 height 15
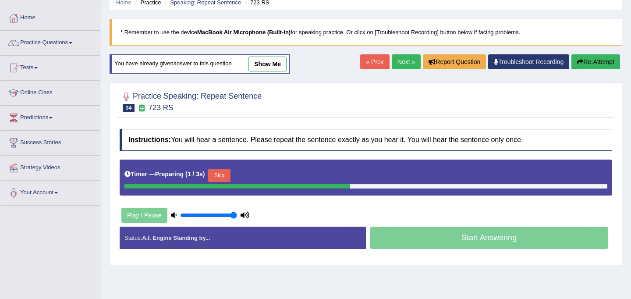
scroll to position [44, 0]
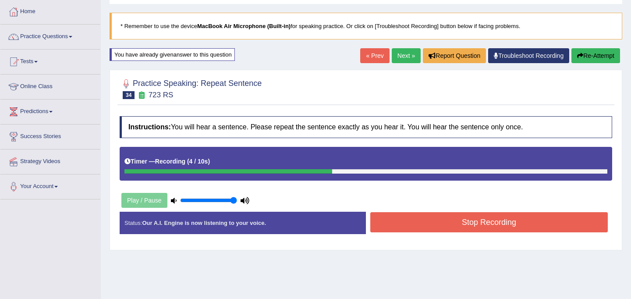
click at [416, 221] on button "Stop Recording" at bounding box center [488, 222] width 237 height 20
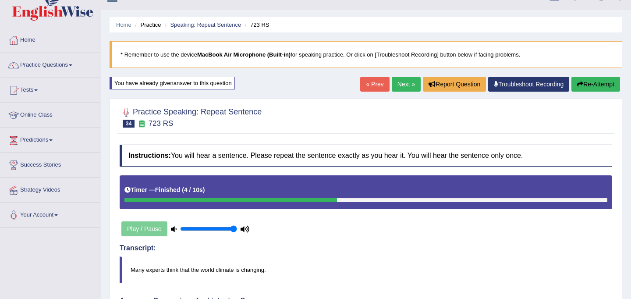
scroll to position [0, 0]
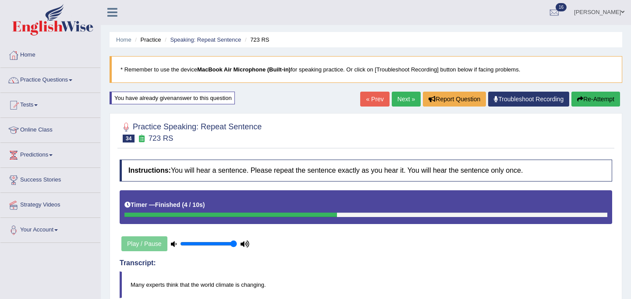
click at [598, 95] on button "Re-Attempt" at bounding box center [595, 99] width 49 height 15
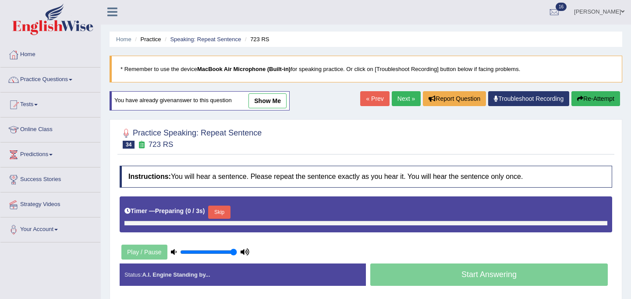
scroll to position [1, 0]
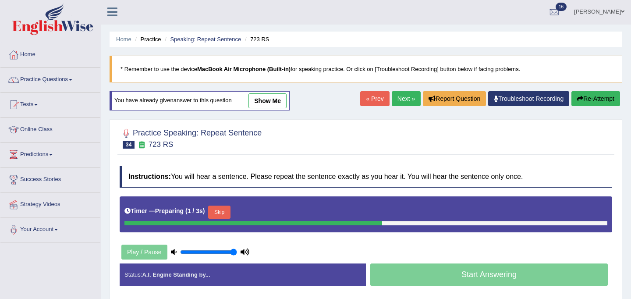
click at [219, 214] on button "Skip" at bounding box center [219, 211] width 22 height 13
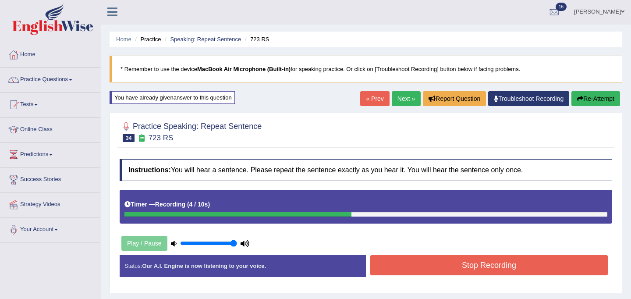
click at [424, 268] on button "Stop Recording" at bounding box center [488, 265] width 237 height 20
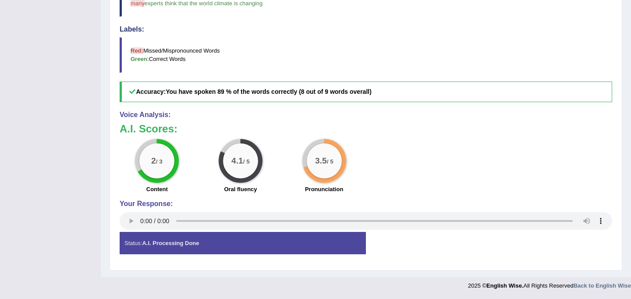
scroll to position [0, 0]
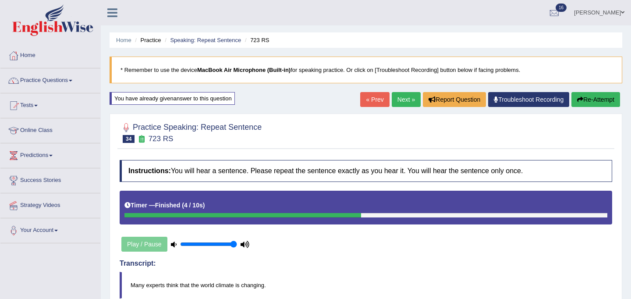
click at [403, 100] on link "Next »" at bounding box center [406, 99] width 29 height 15
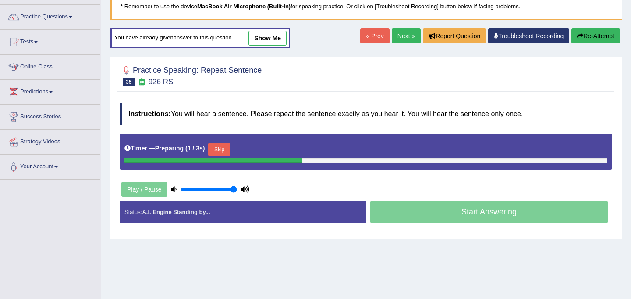
scroll to position [65, 0]
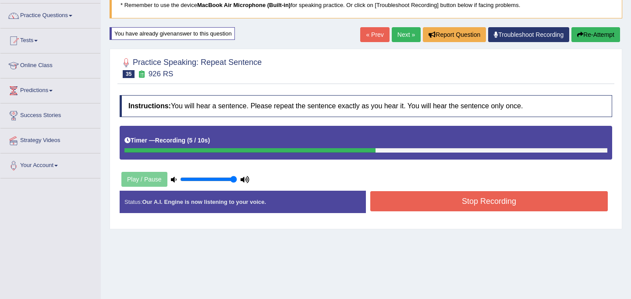
click at [401, 201] on button "Stop Recording" at bounding box center [488, 201] width 237 height 20
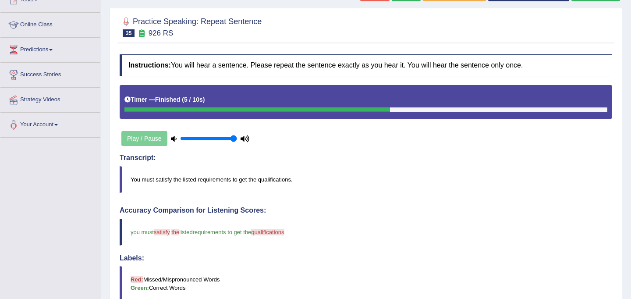
scroll to position [64, 0]
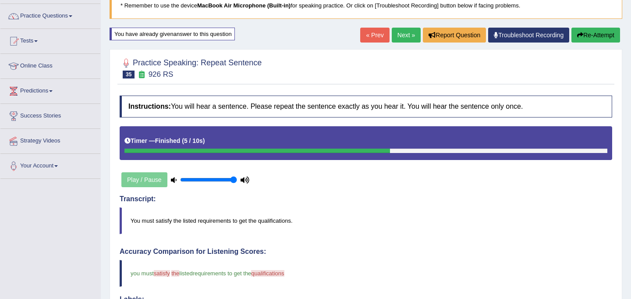
click at [402, 33] on link "Next »" at bounding box center [406, 35] width 29 height 15
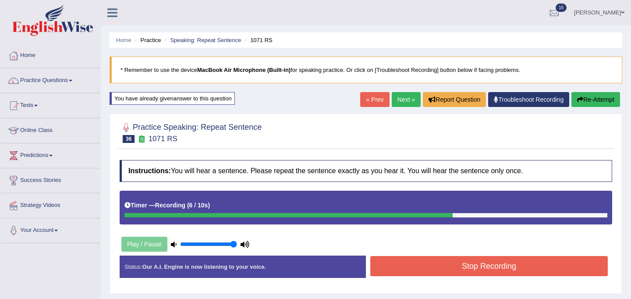
click at [395, 257] on button "Stop Recording" at bounding box center [488, 266] width 237 height 20
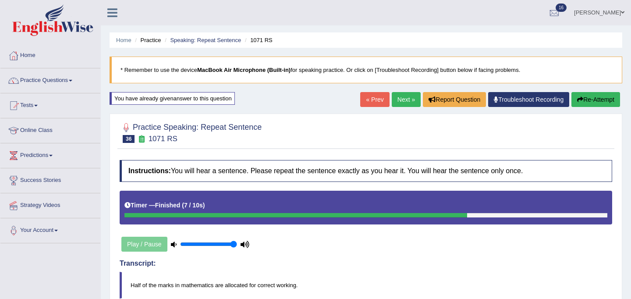
click at [402, 96] on link "Next »" at bounding box center [406, 99] width 29 height 15
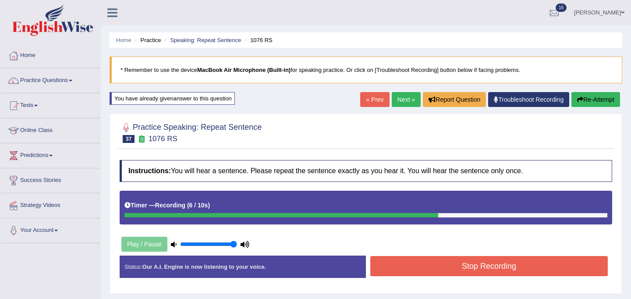
click at [470, 264] on button "Stop Recording" at bounding box center [488, 266] width 237 height 20
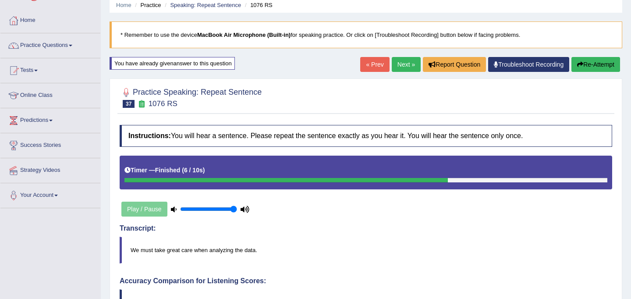
scroll to position [28, 0]
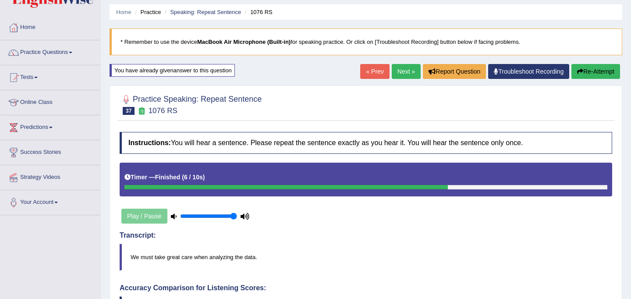
click at [584, 74] on button "Re-Attempt" at bounding box center [595, 71] width 49 height 15
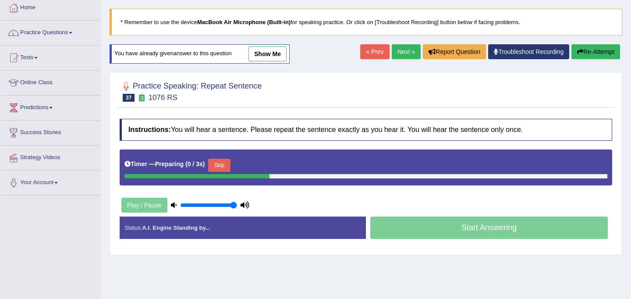
scroll to position [48, 0]
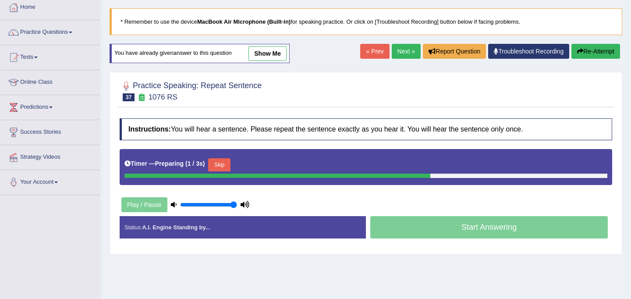
click at [226, 164] on button "Skip" at bounding box center [219, 164] width 22 height 13
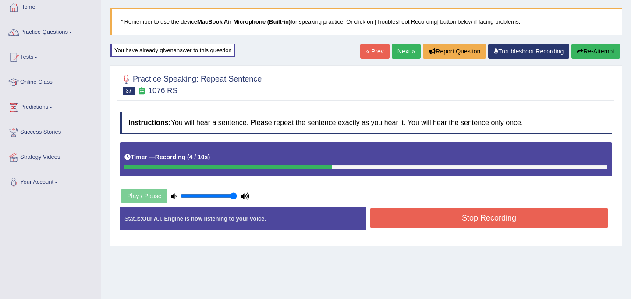
click at [439, 225] on button "Stop Recording" at bounding box center [488, 218] width 237 height 20
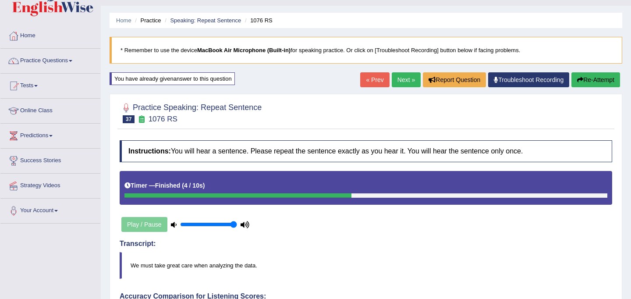
scroll to position [0, 0]
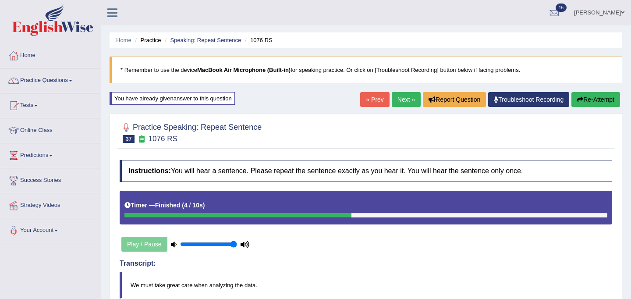
click at [404, 99] on link "Next »" at bounding box center [406, 99] width 29 height 15
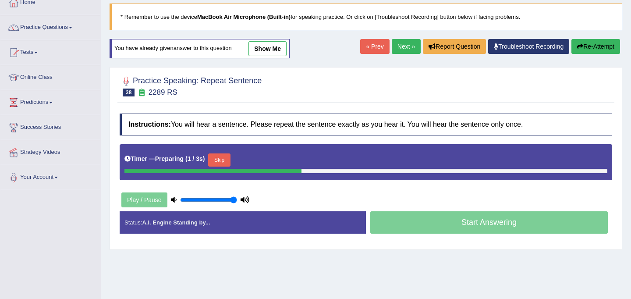
scroll to position [57, 0]
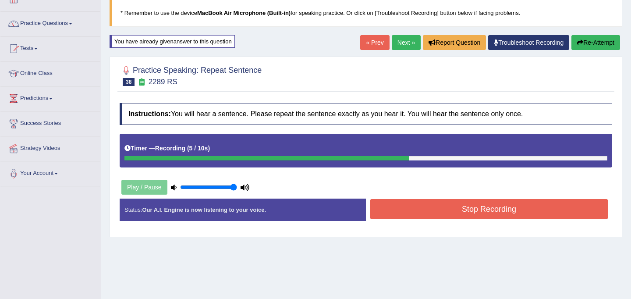
click at [447, 212] on button "Stop Recording" at bounding box center [488, 209] width 237 height 20
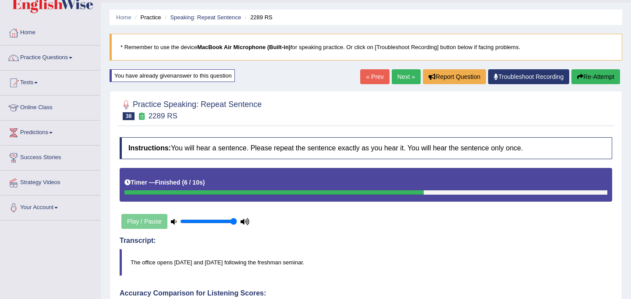
scroll to position [21, 0]
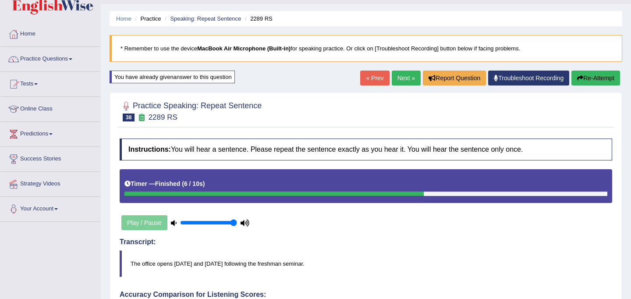
click at [402, 81] on link "Next »" at bounding box center [406, 78] width 29 height 15
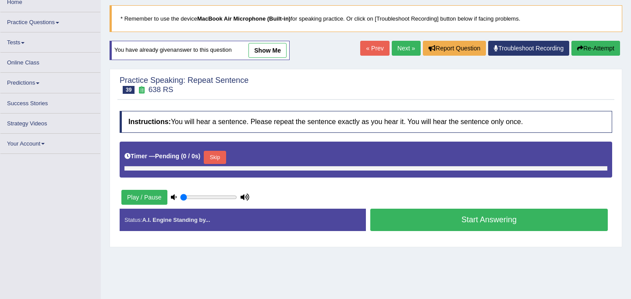
scroll to position [53, 0]
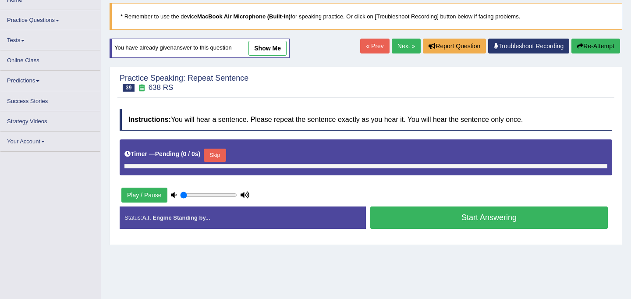
type input "1"
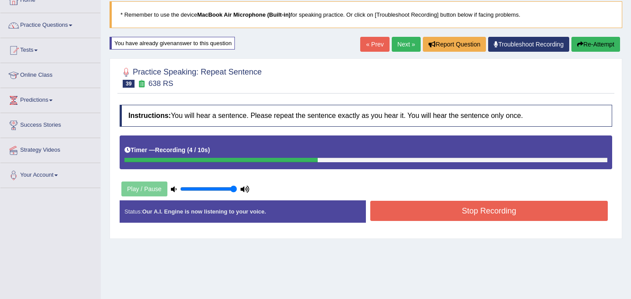
click at [445, 205] on button "Stop Recording" at bounding box center [488, 211] width 237 height 20
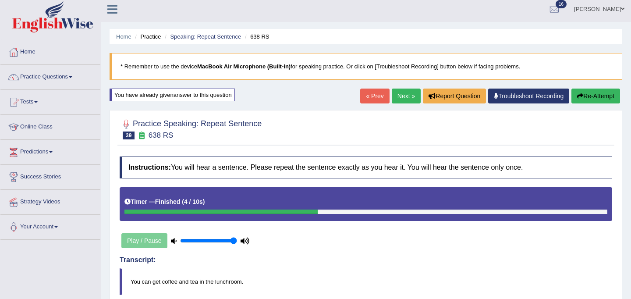
scroll to position [0, 0]
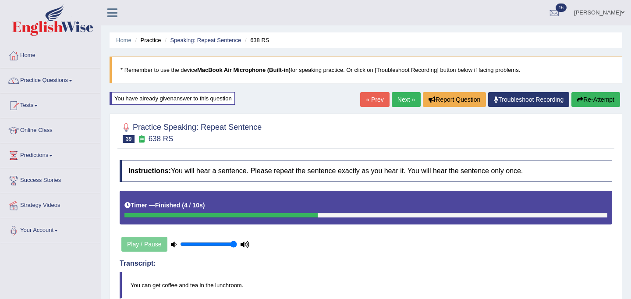
click at [403, 97] on link "Next »" at bounding box center [406, 99] width 29 height 15
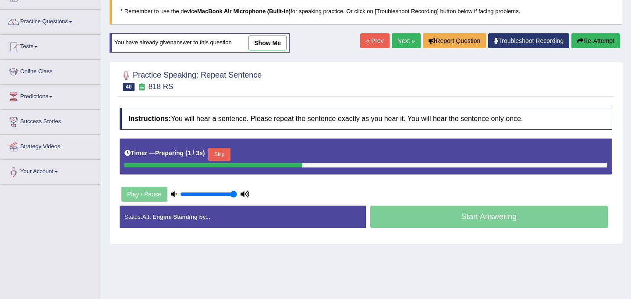
scroll to position [89, 0]
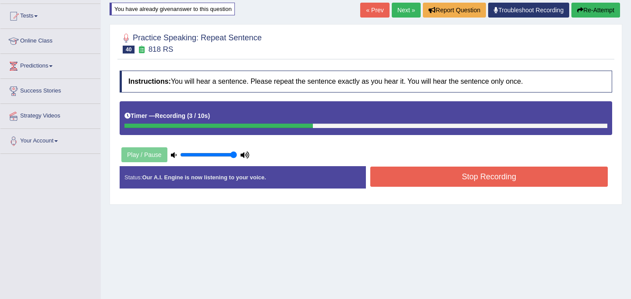
click at [421, 184] on button "Stop Recording" at bounding box center [488, 176] width 237 height 20
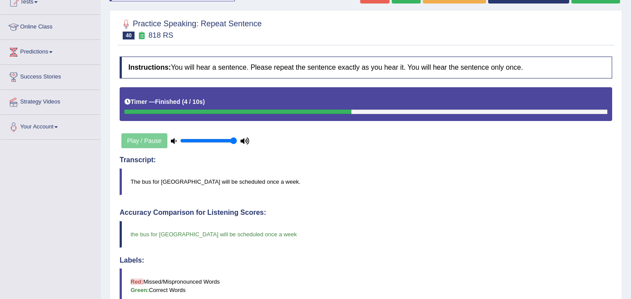
scroll to position [95, 0]
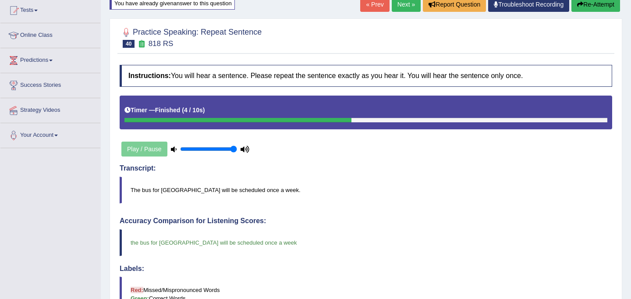
click at [404, 9] on link "Next »" at bounding box center [406, 4] width 29 height 15
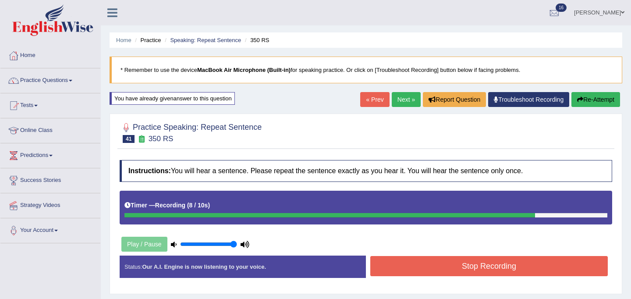
click at [468, 267] on button "Stop Recording" at bounding box center [488, 266] width 237 height 20
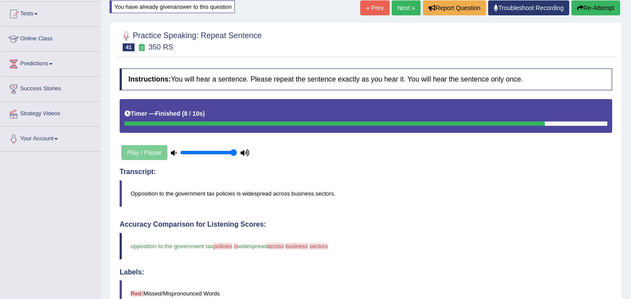
scroll to position [76, 0]
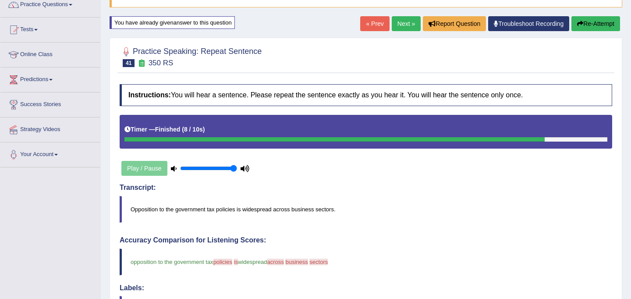
click at [402, 22] on link "Next »" at bounding box center [406, 23] width 29 height 15
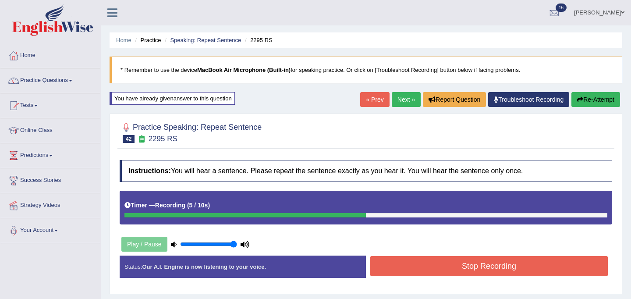
click at [443, 262] on button "Stop Recording" at bounding box center [488, 266] width 237 height 20
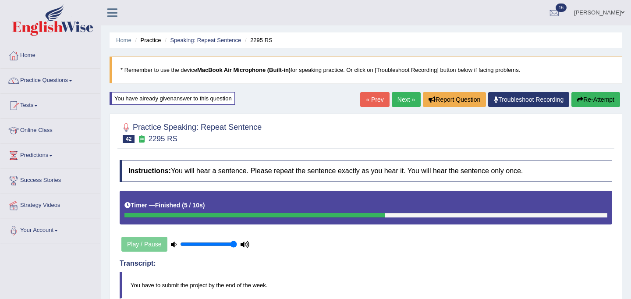
click at [400, 101] on link "Next »" at bounding box center [406, 99] width 29 height 15
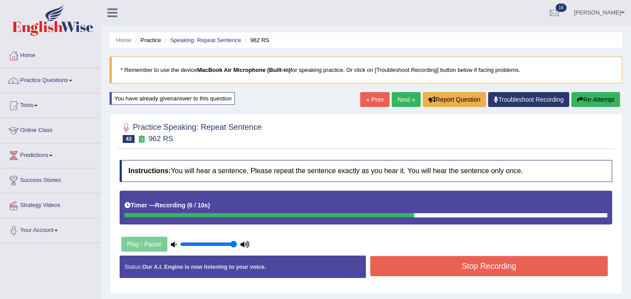
click at [436, 262] on button "Stop Recording" at bounding box center [488, 266] width 237 height 20
